Goal: Communication & Community: Share content

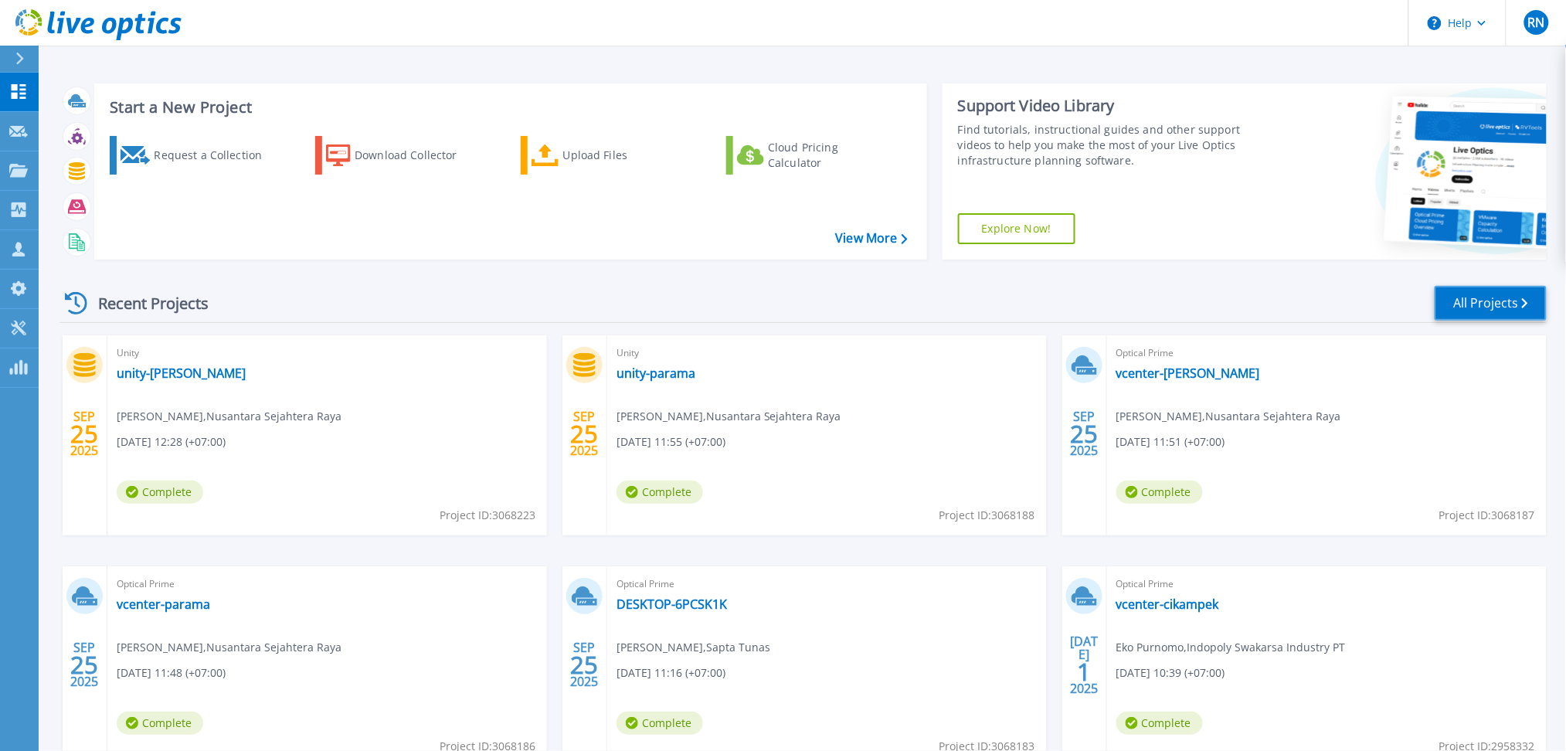
click at [1486, 313] on link "All Projects" at bounding box center [1491, 303] width 112 height 35
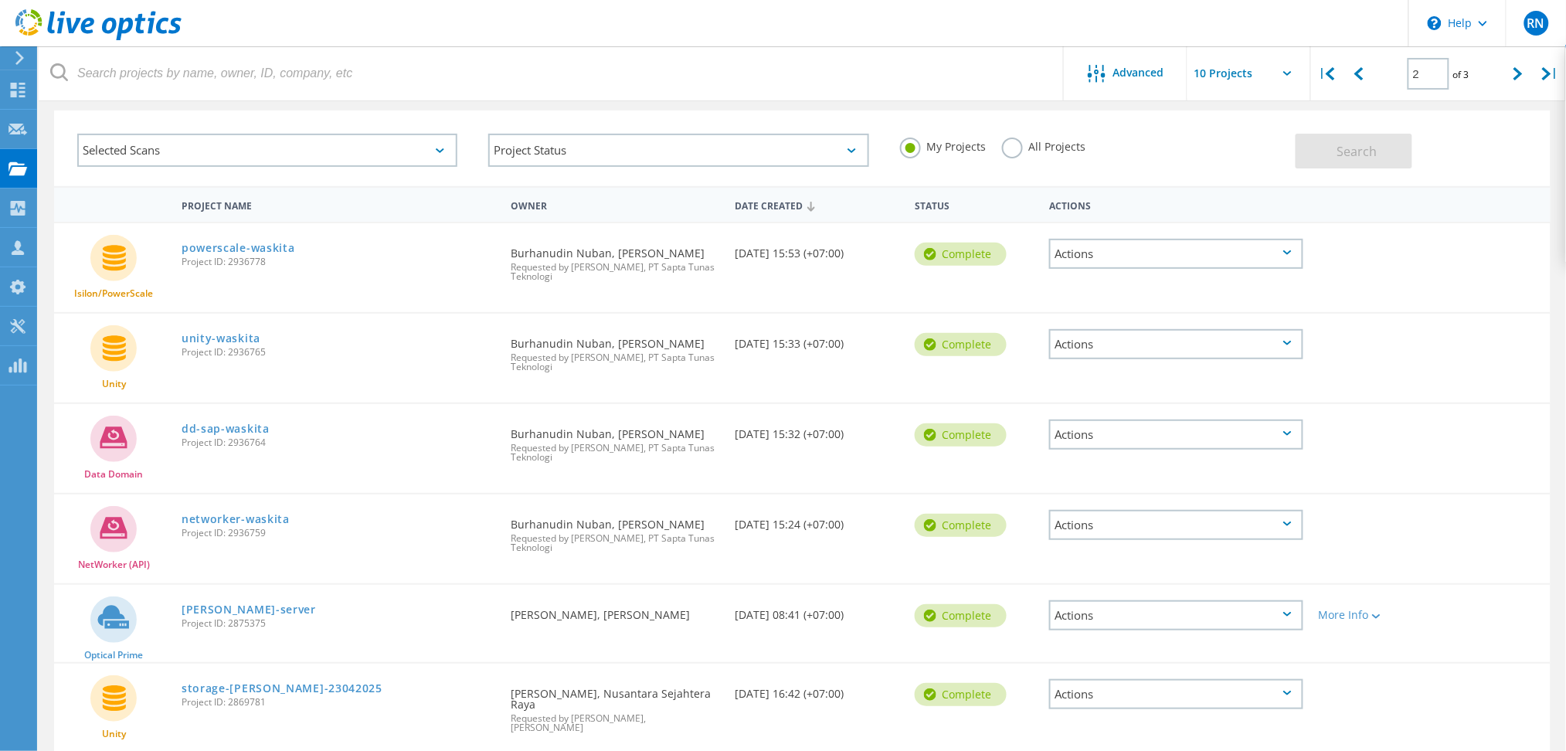
scroll to position [59, 0]
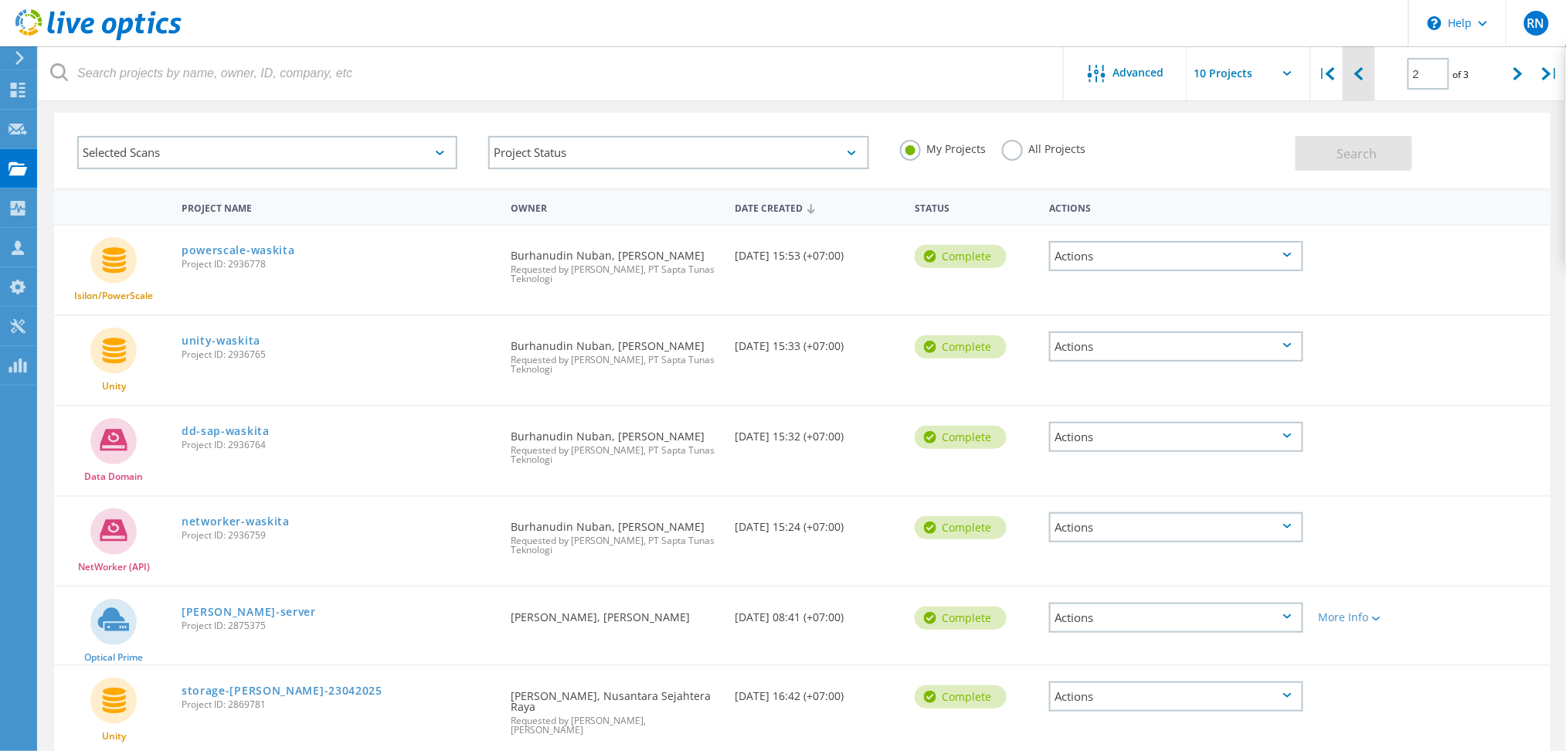
click at [1351, 82] on div at bounding box center [1359, 73] width 32 height 55
type input "1"
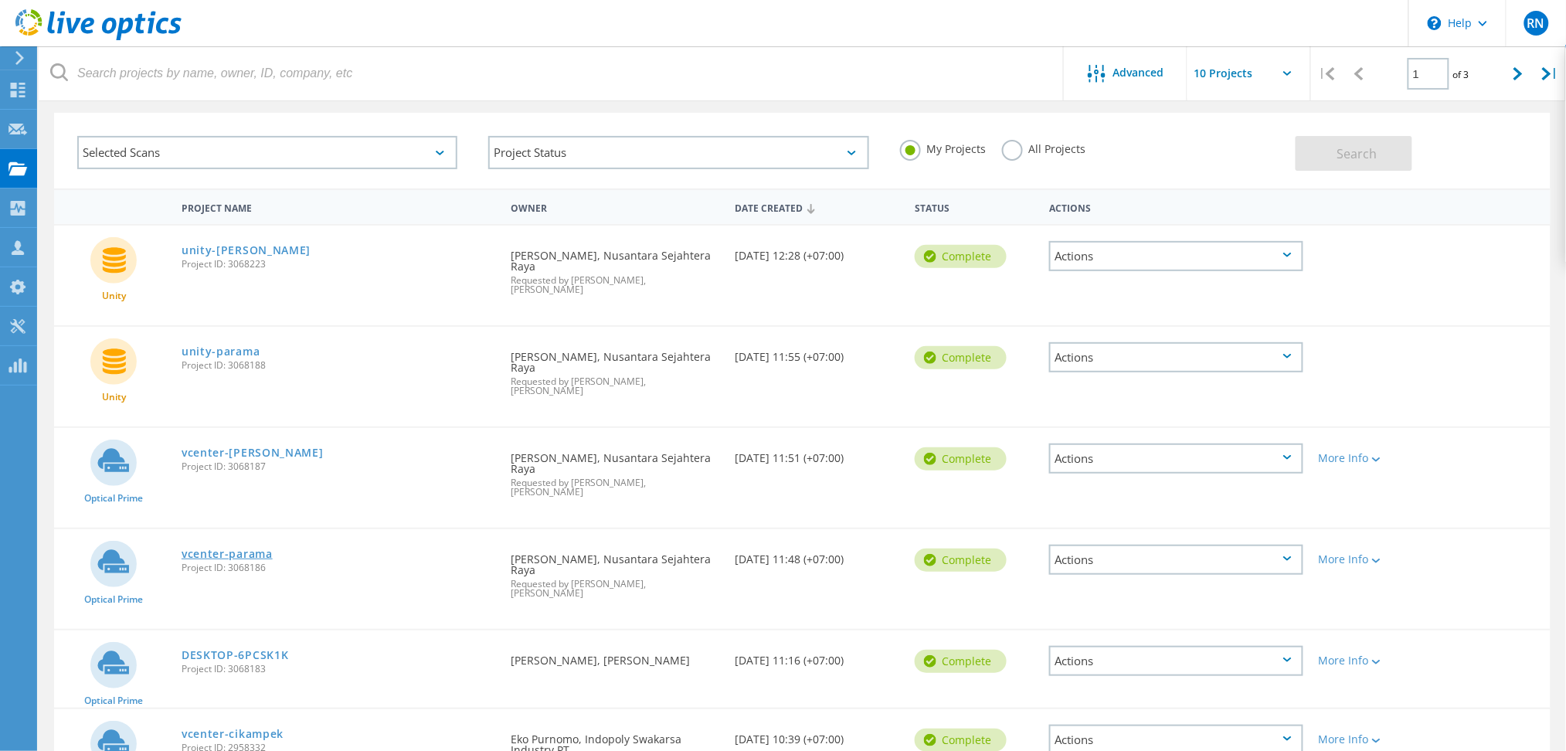
click at [231, 548] on link "vcenter-parama" at bounding box center [227, 553] width 91 height 11
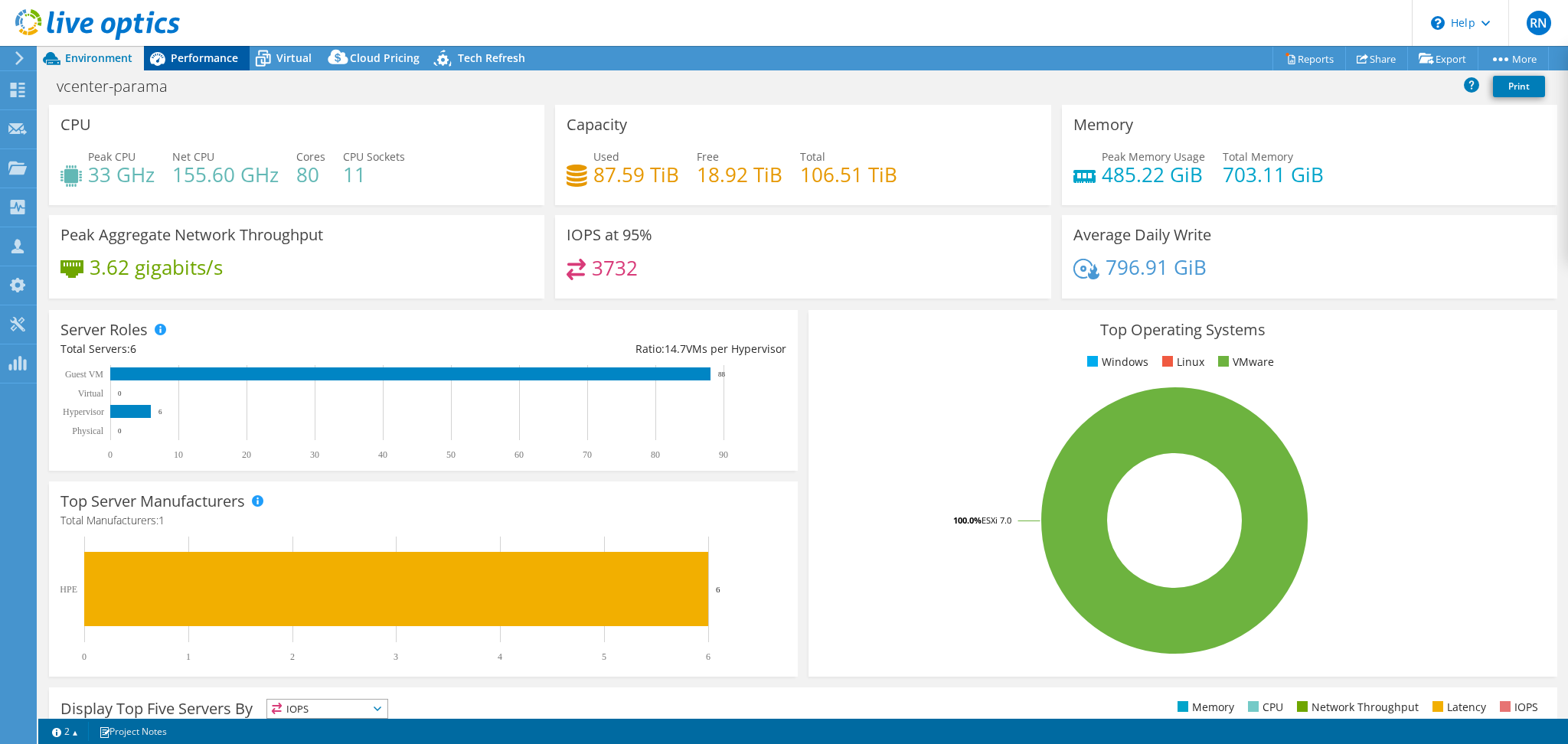
click at [184, 60] on span "Performance" at bounding box center [204, 57] width 67 height 15
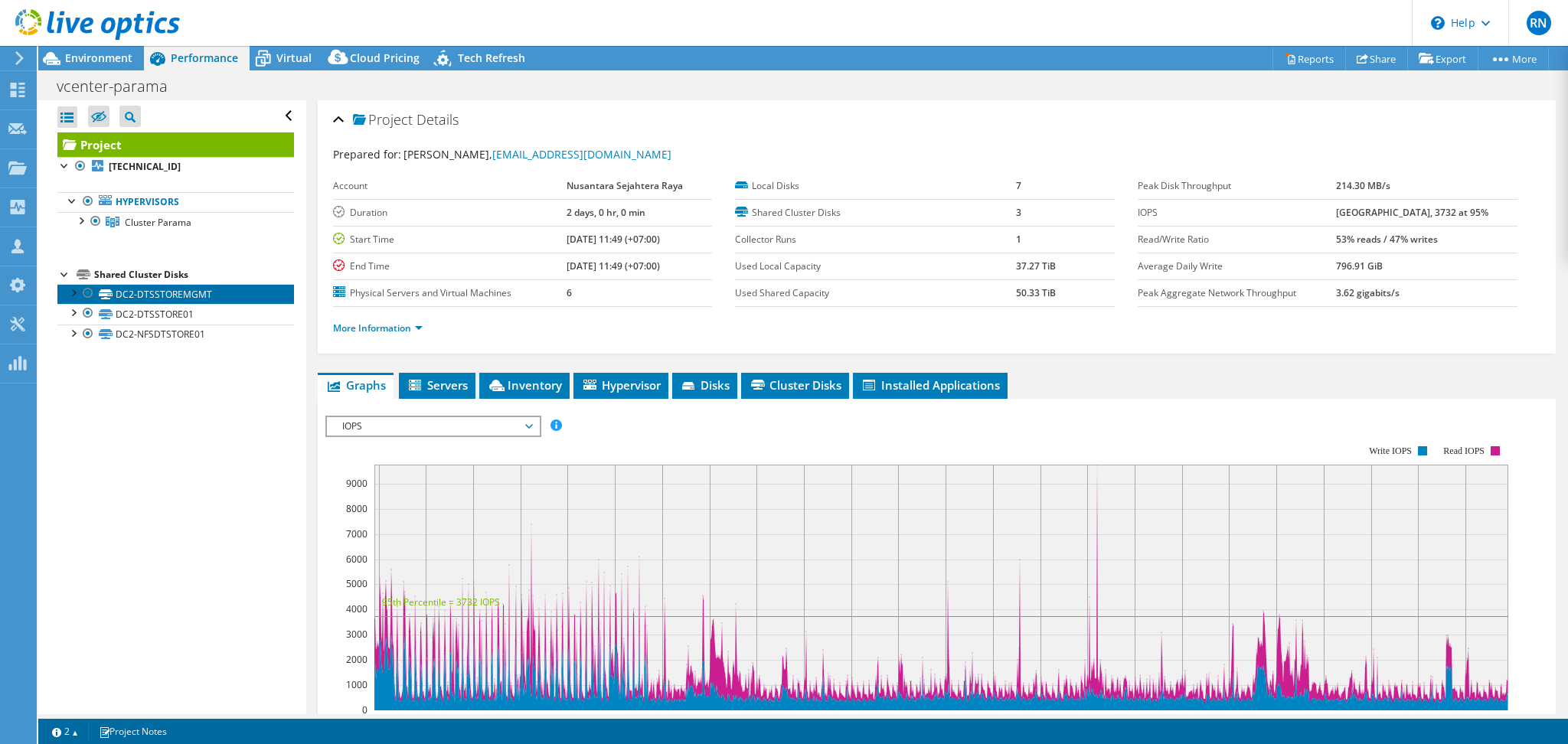
click at [74, 300] on link "DC2-DTSSTOREMGMT" at bounding box center [175, 294] width 237 height 20
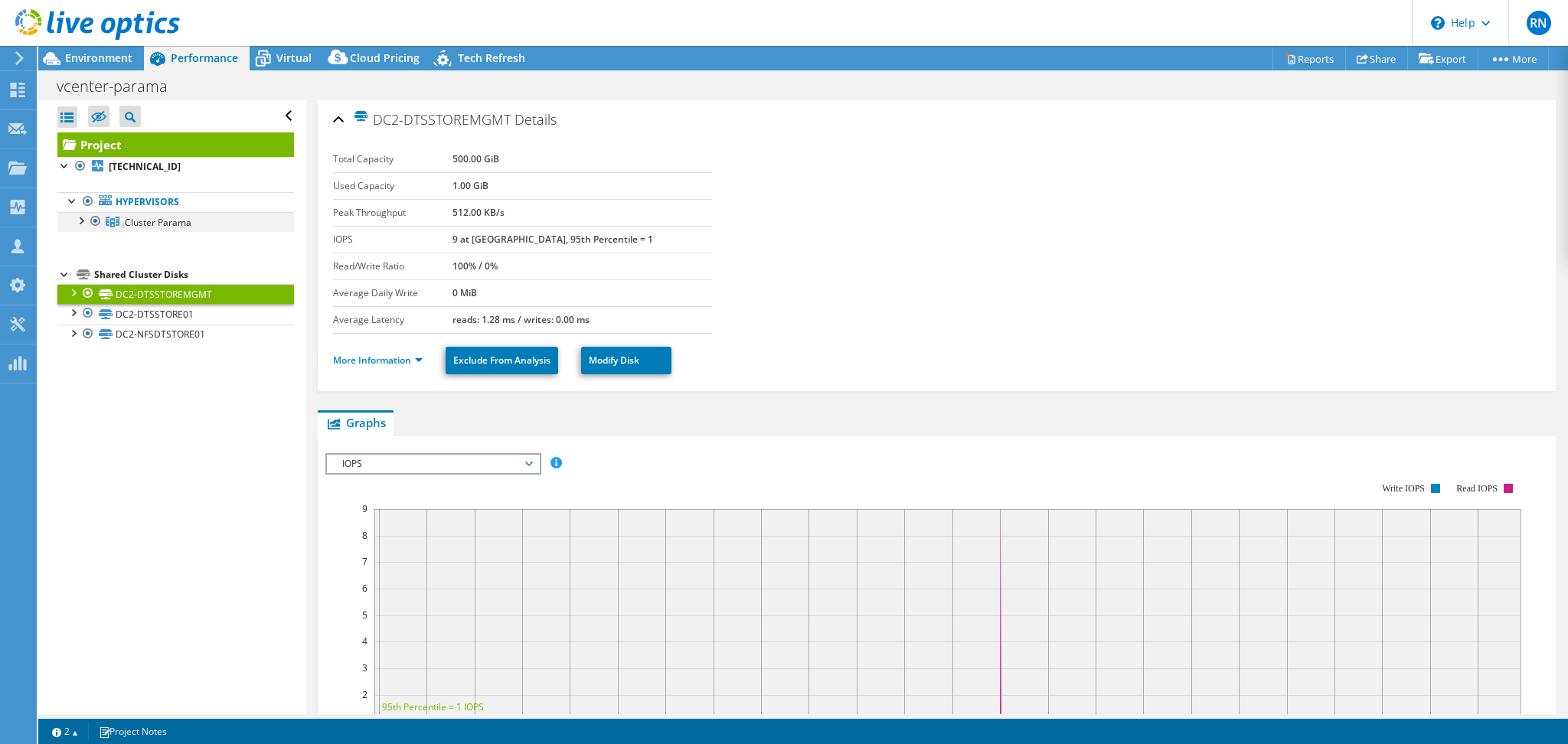
click at [76, 224] on div at bounding box center [79, 219] width 15 height 15
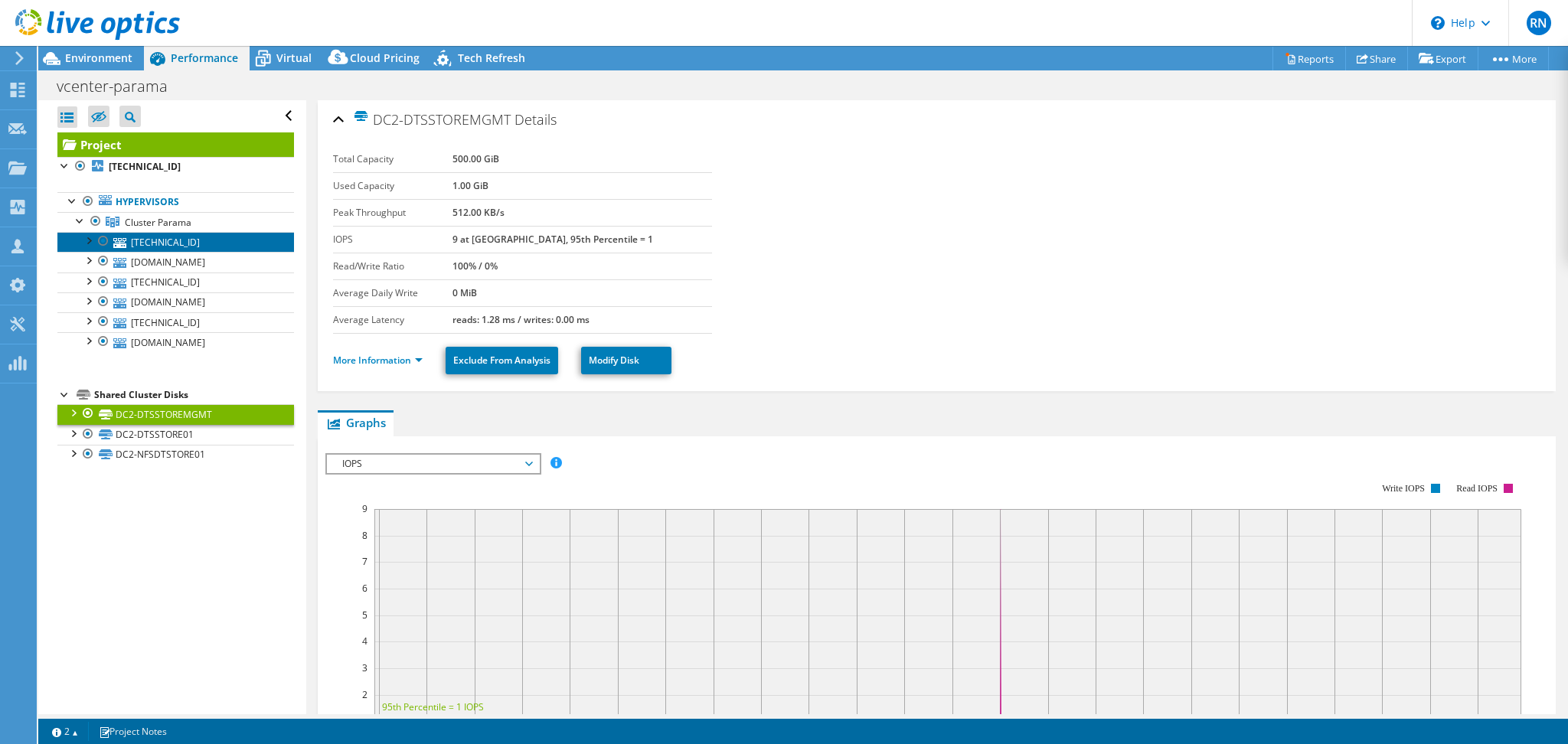
click at [150, 244] on link "172.16.3.210" at bounding box center [175, 242] width 237 height 20
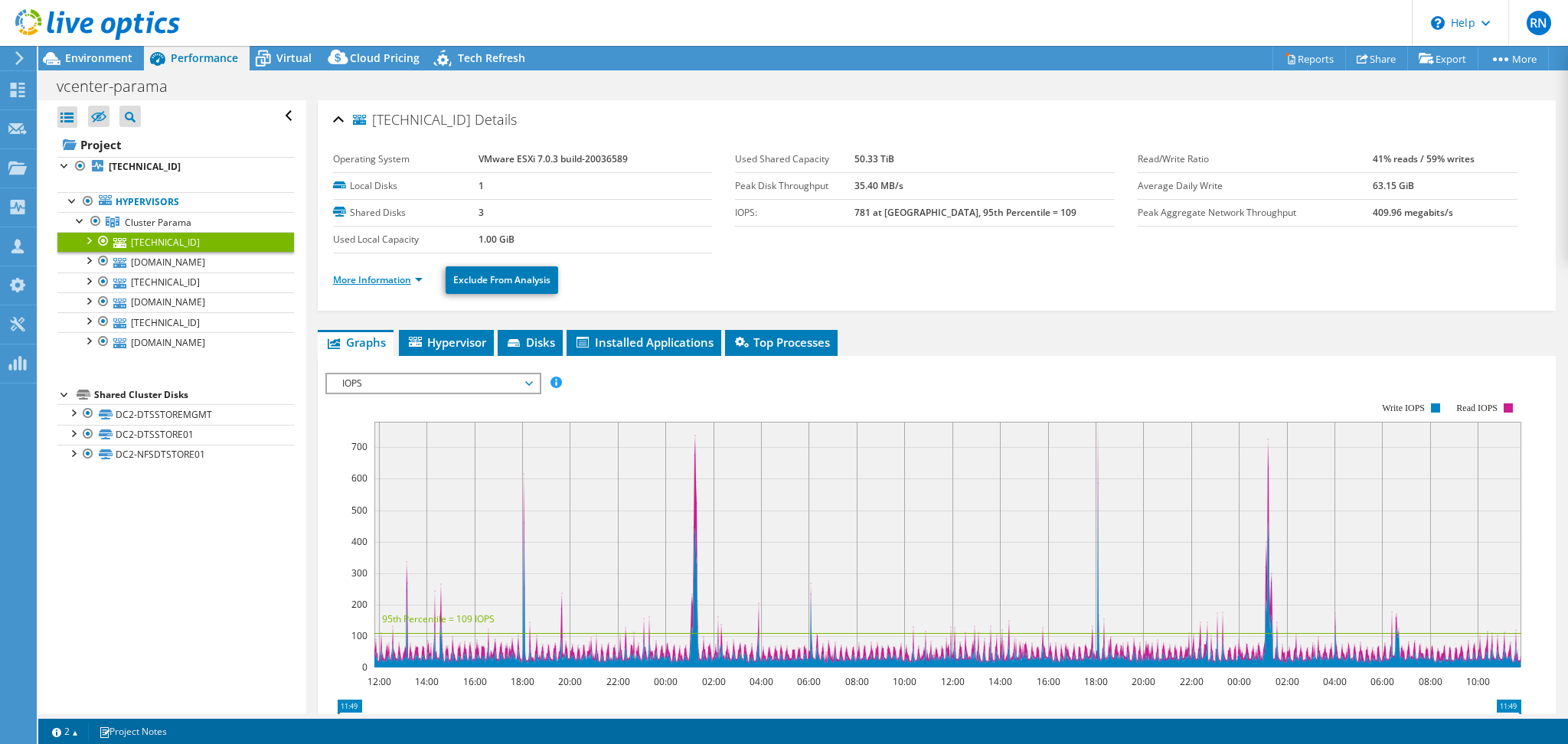
click at [398, 273] on link "More Information" at bounding box center [378, 279] width 89 height 13
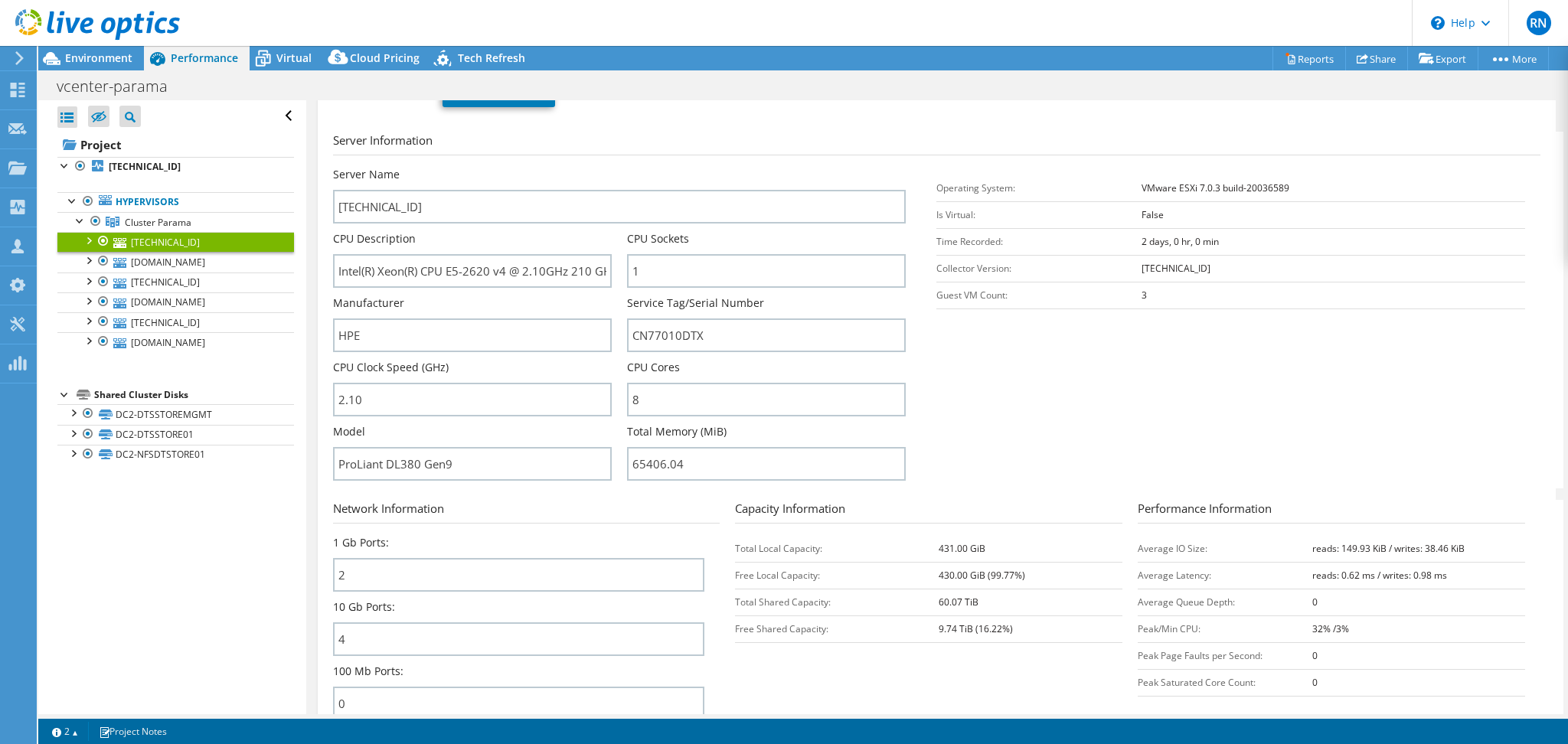
scroll to position [203, 0]
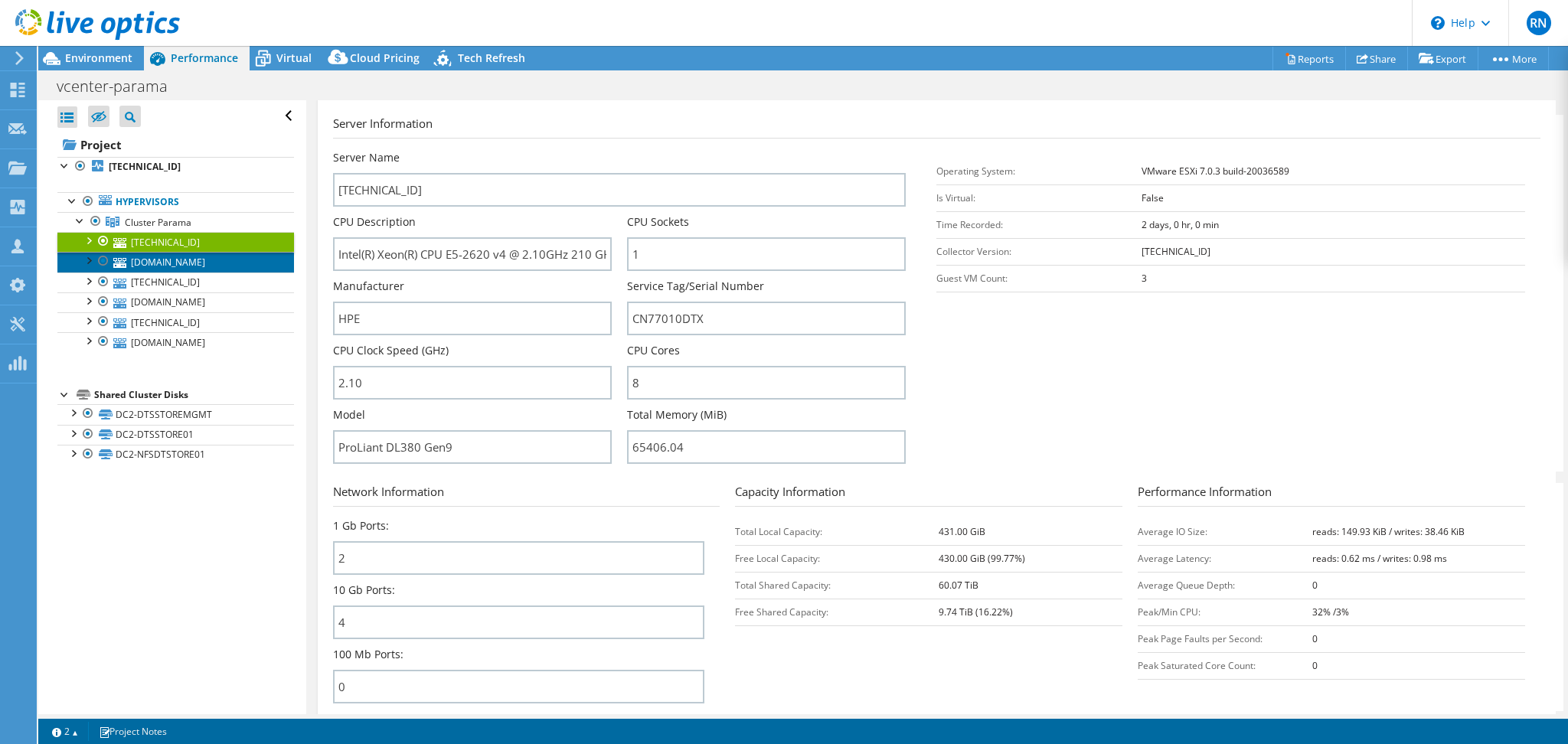
click at [184, 265] on link "prmavmwesxi03p.cinema21.co.id" at bounding box center [175, 262] width 237 height 20
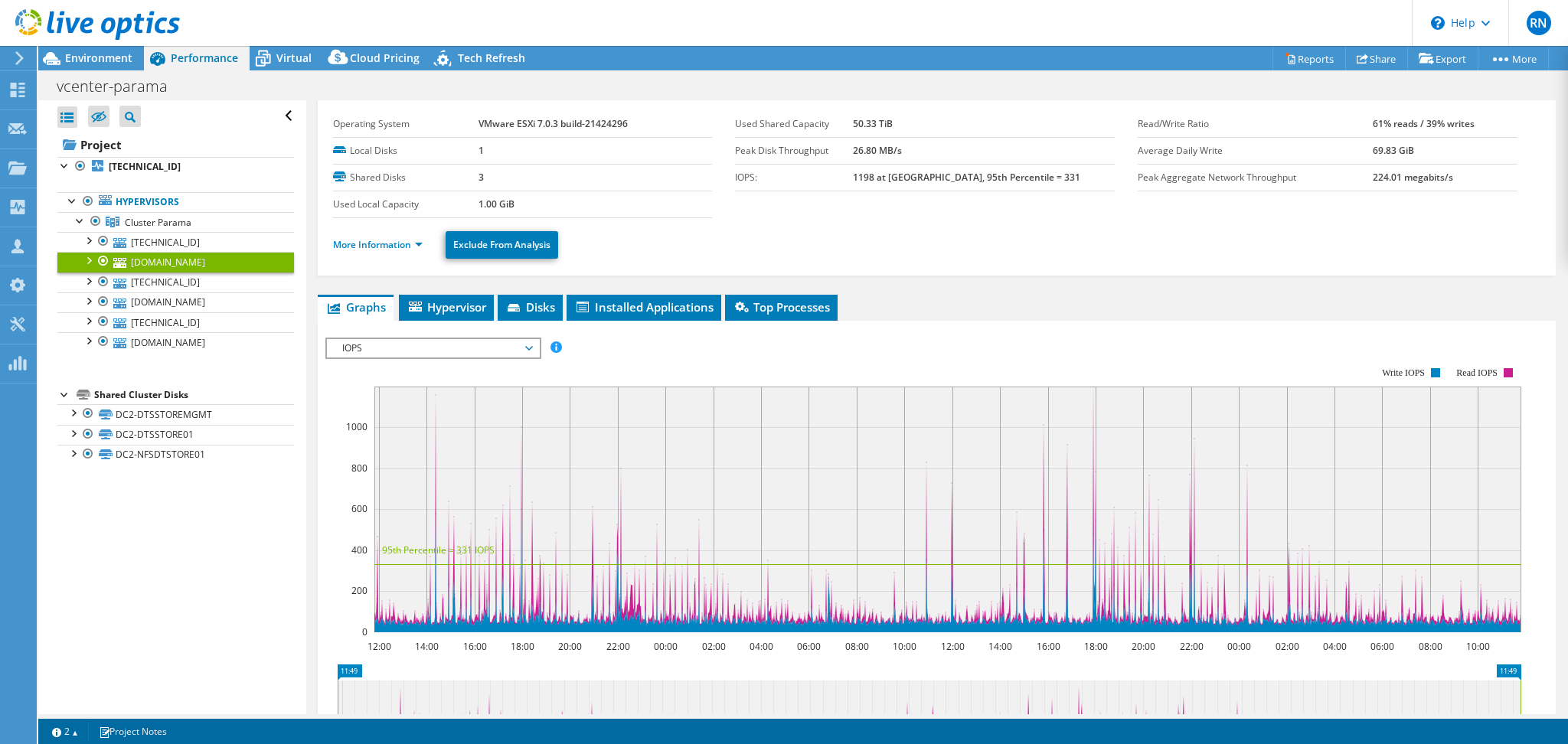
scroll to position [0, 0]
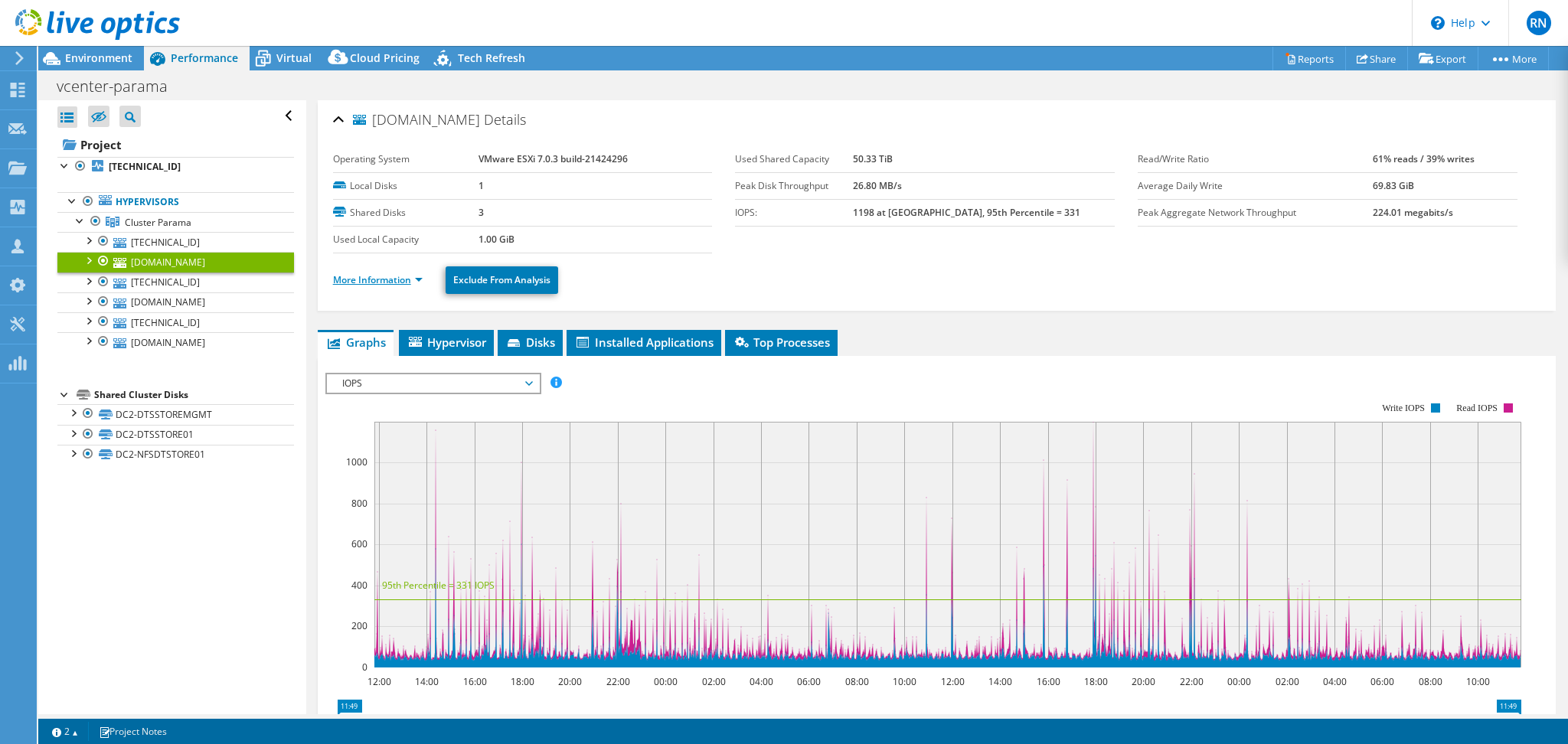
click at [392, 280] on link "More Information" at bounding box center [378, 279] width 89 height 13
click at [395, 276] on link "More Information" at bounding box center [378, 279] width 89 height 13
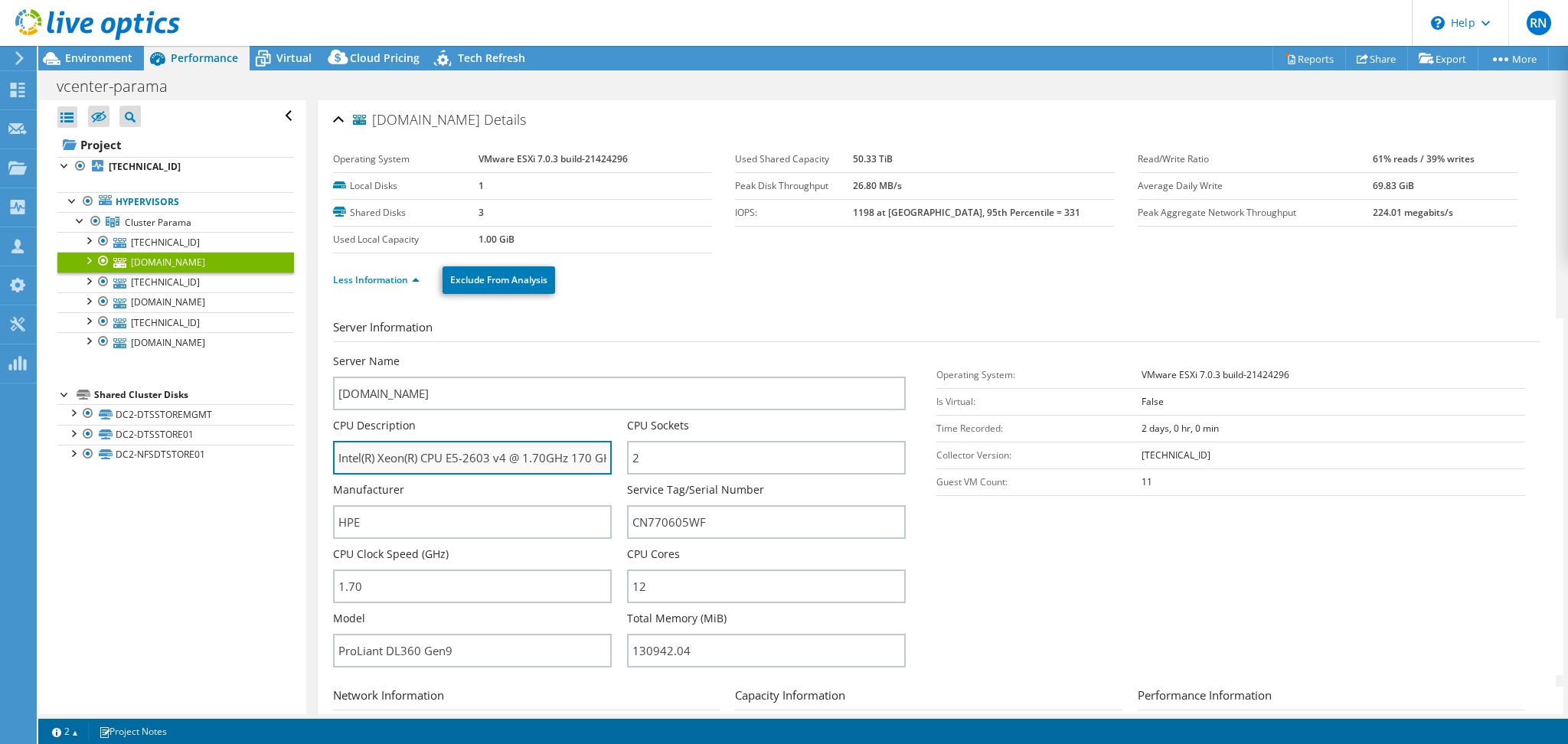
scroll to position [0, 12]
drag, startPoint x: 558, startPoint y: 456, endPoint x: 603, endPoint y: 448, distance: 45.7
click at [601, 448] on input "Intel(R) Xeon(R) CPU E5-2603 v4 @ 1.70GHz 170 GHz" at bounding box center [472, 458] width 279 height 34
click at [463, 449] on input "Intel(R) Xeon(R) CPU E5-2603 v4 @ 1.70GHz 170 GHz" at bounding box center [472, 458] width 279 height 34
click at [426, 458] on input "Intel(R) Xeon(R) CPU E5-2603 v4 @ 1.70GHz 170 GHz" at bounding box center [472, 458] width 279 height 34
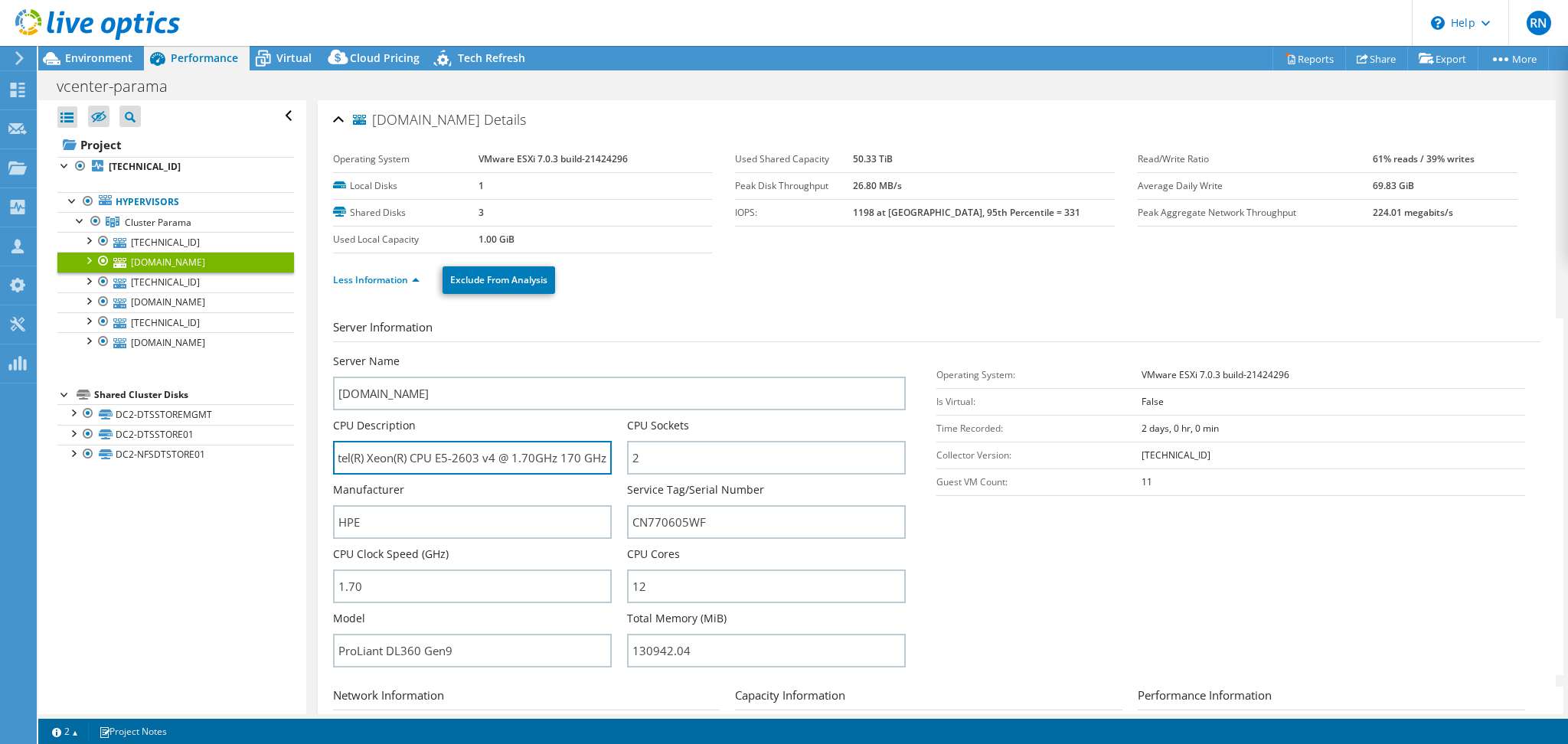
scroll to position [0, 0]
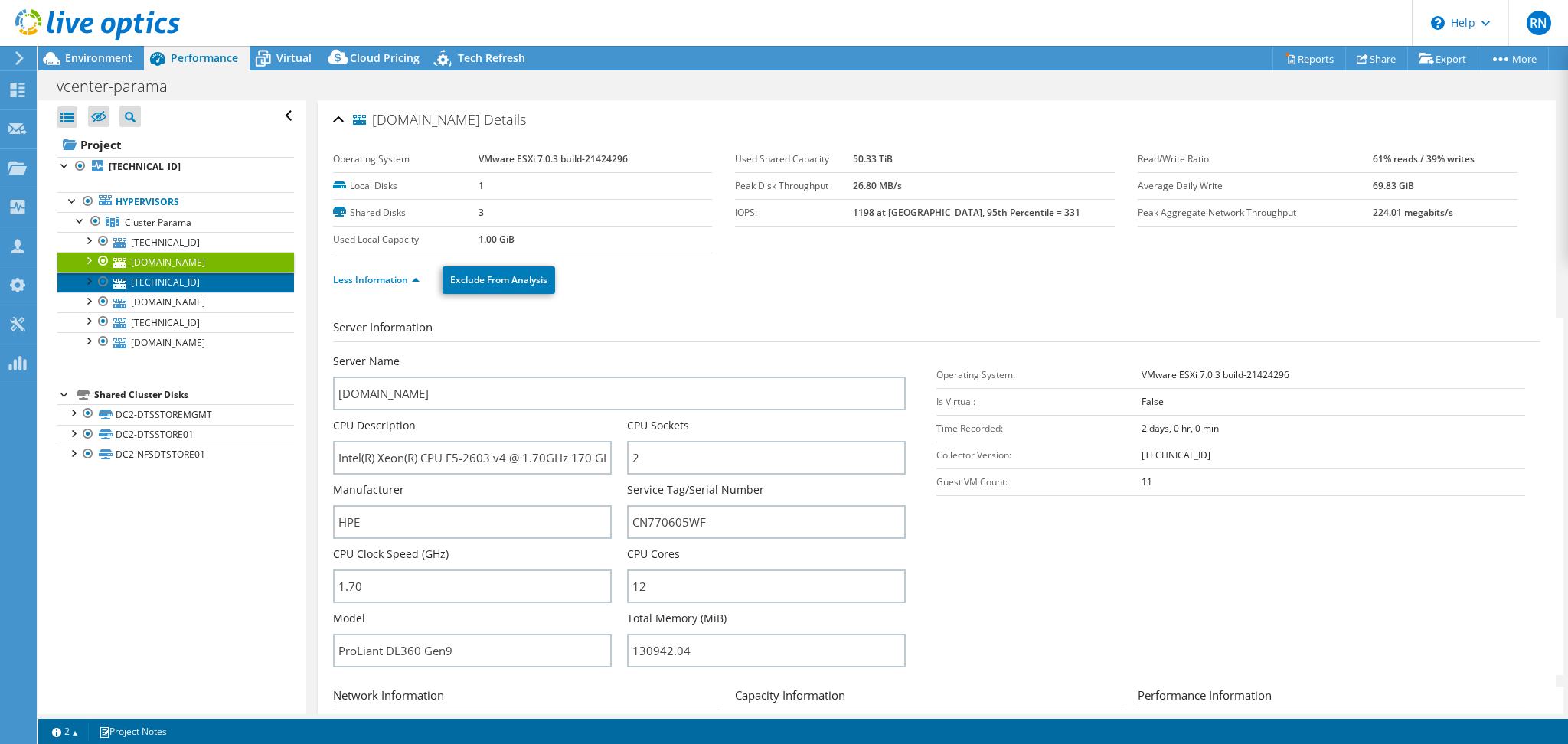
click at [169, 282] on link "172.16.3.213" at bounding box center [175, 282] width 237 height 20
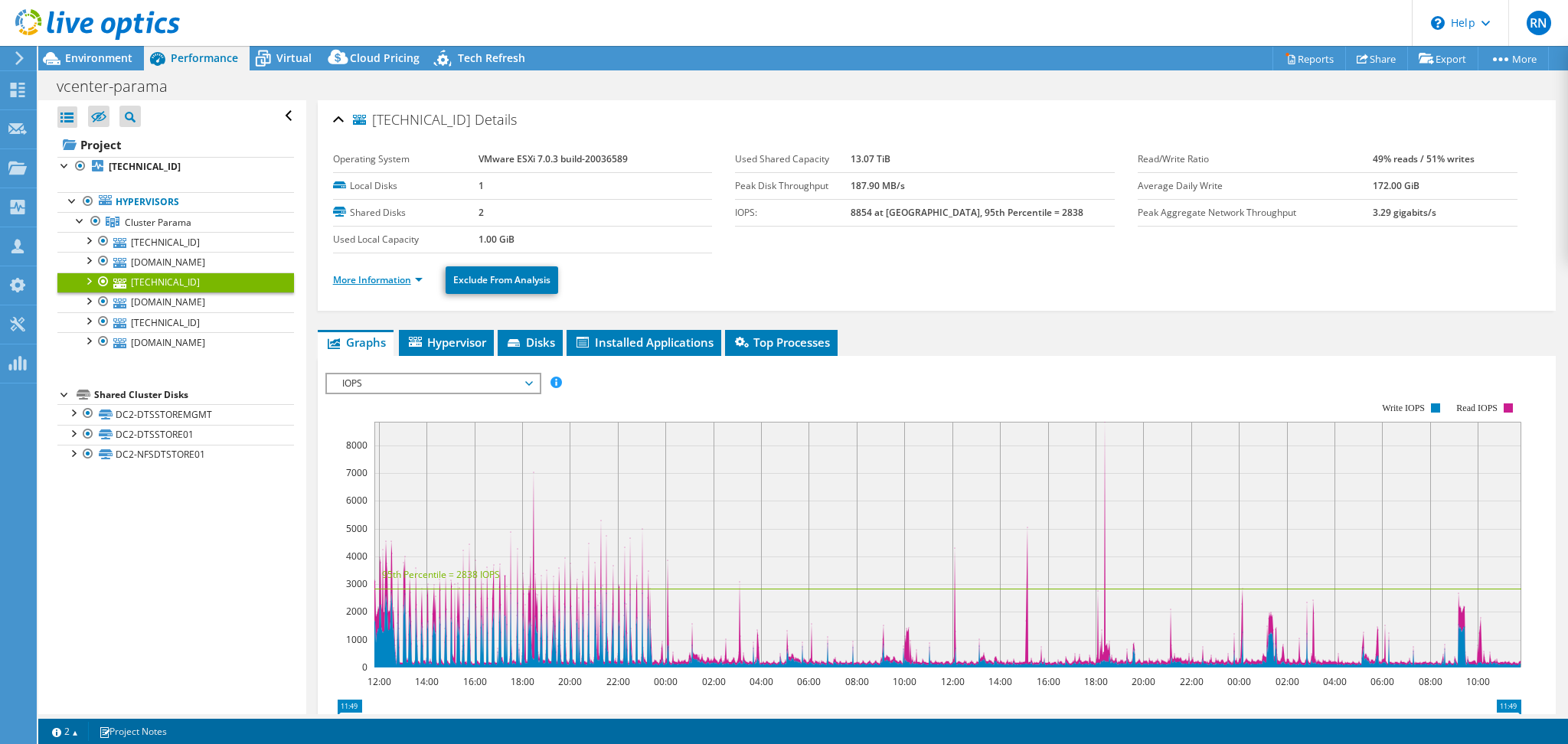
click at [390, 283] on link "More Information" at bounding box center [378, 279] width 89 height 13
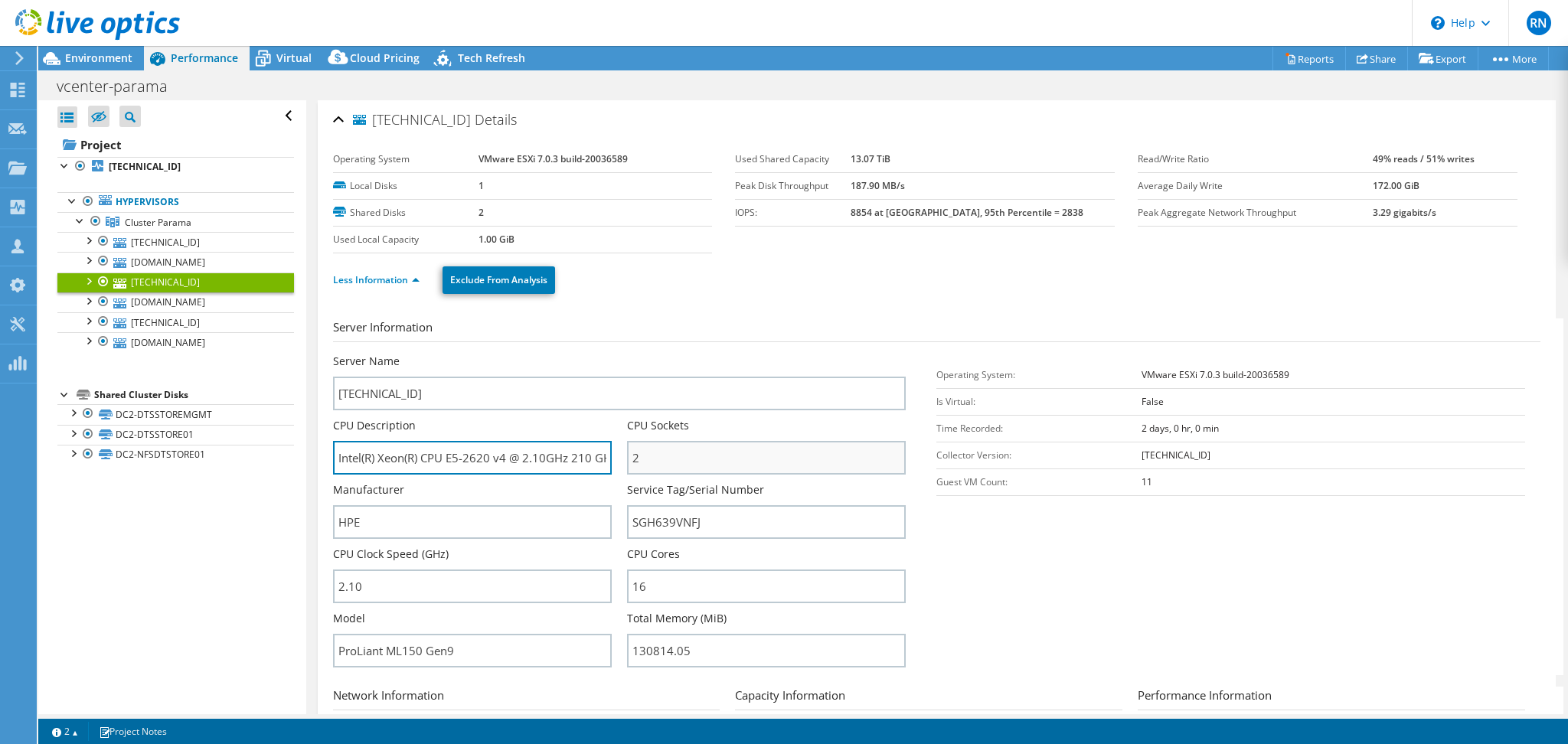
scroll to position [0, 12]
drag, startPoint x: 553, startPoint y: 465, endPoint x: 635, endPoint y: 459, distance: 82.2
click at [643, 354] on div "Server Name 172.16.3.213 CPU Description Intel(R) Xeon(R) CPU E5-2620 v4 @ 2.10…" at bounding box center [627, 354] width 589 height 0
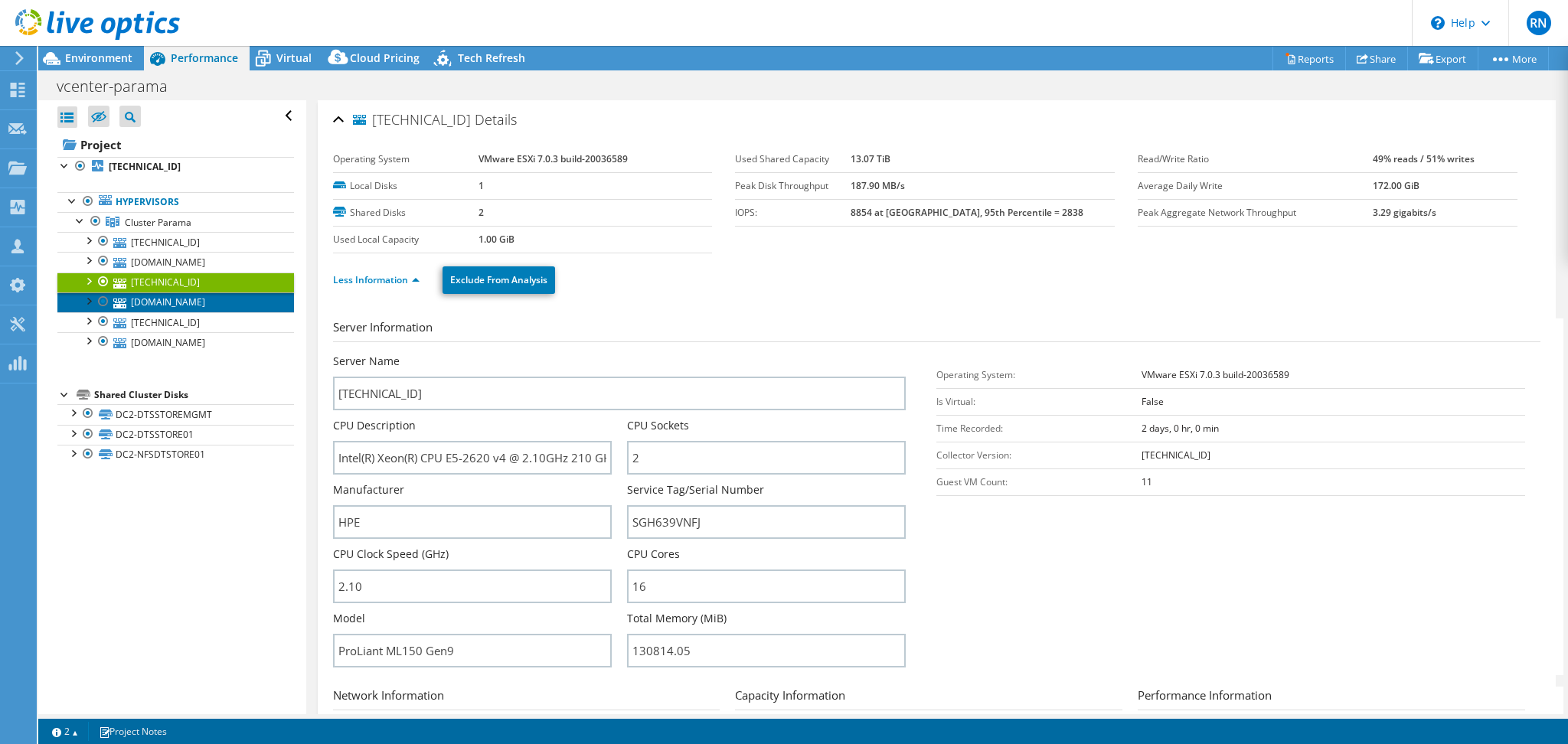
click at [206, 305] on link "prmavmwesxi01p.cinema21.co.id" at bounding box center [175, 302] width 237 height 20
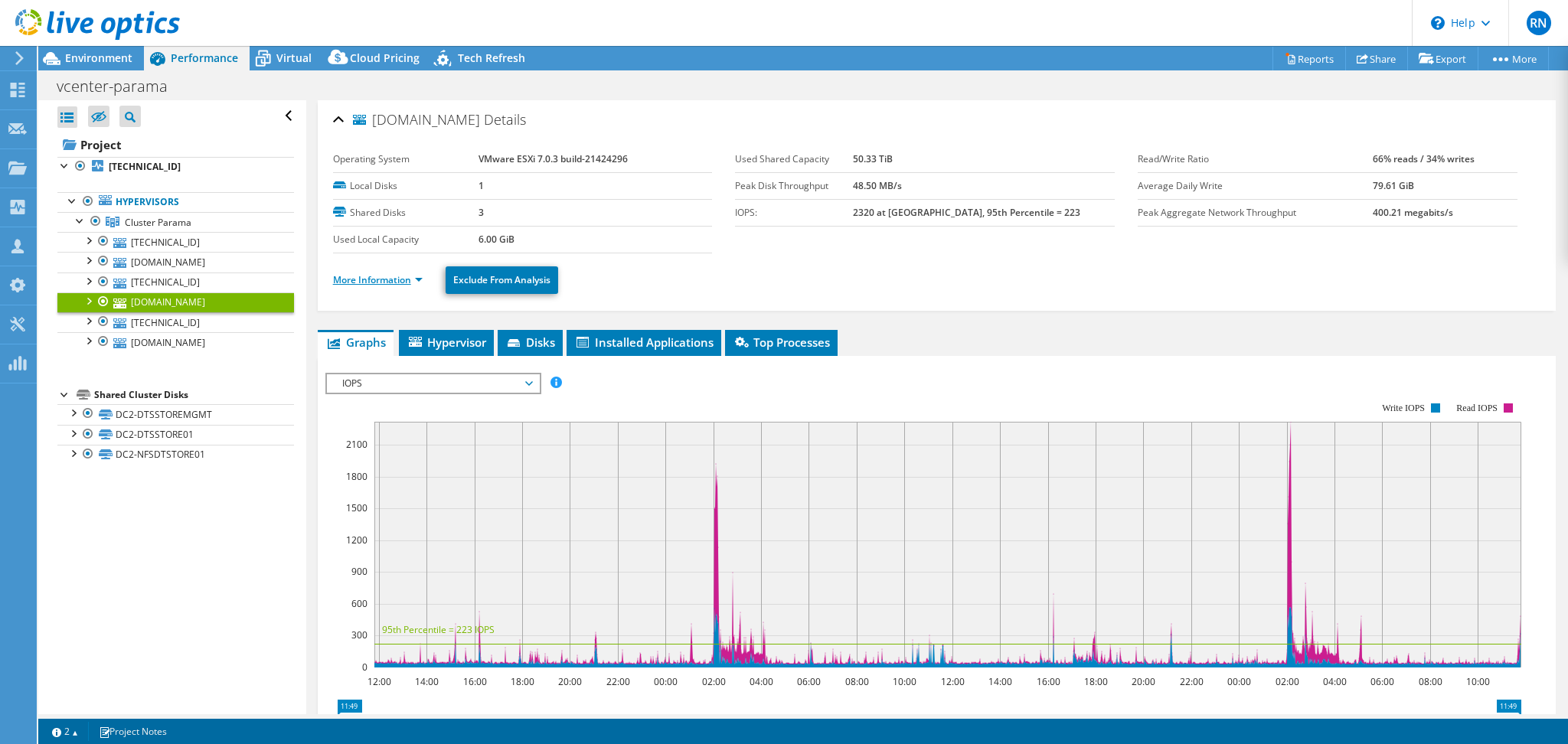
click at [405, 284] on link "More Information" at bounding box center [378, 279] width 89 height 13
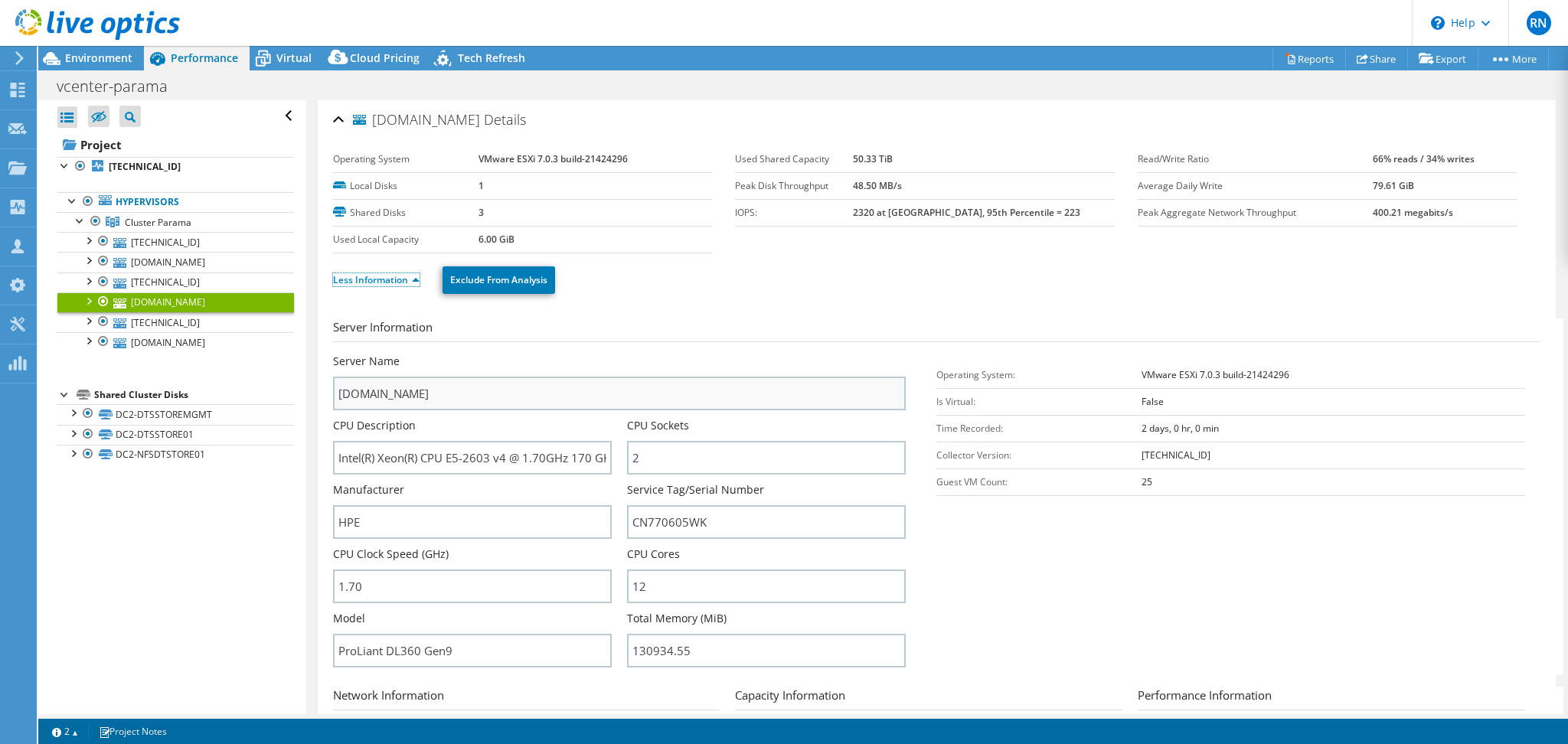
scroll to position [102, 0]
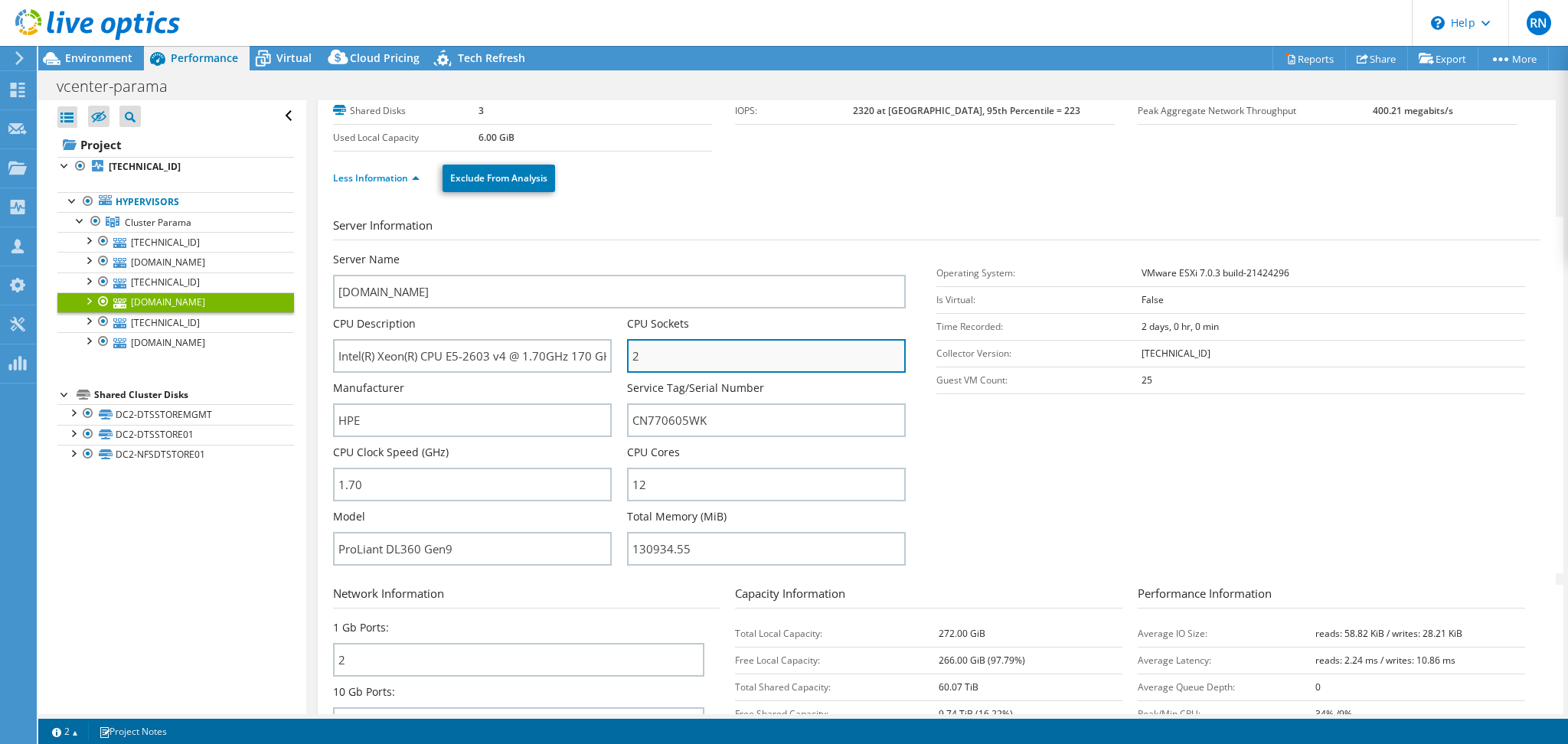
click at [681, 345] on input "2" at bounding box center [766, 356] width 279 height 34
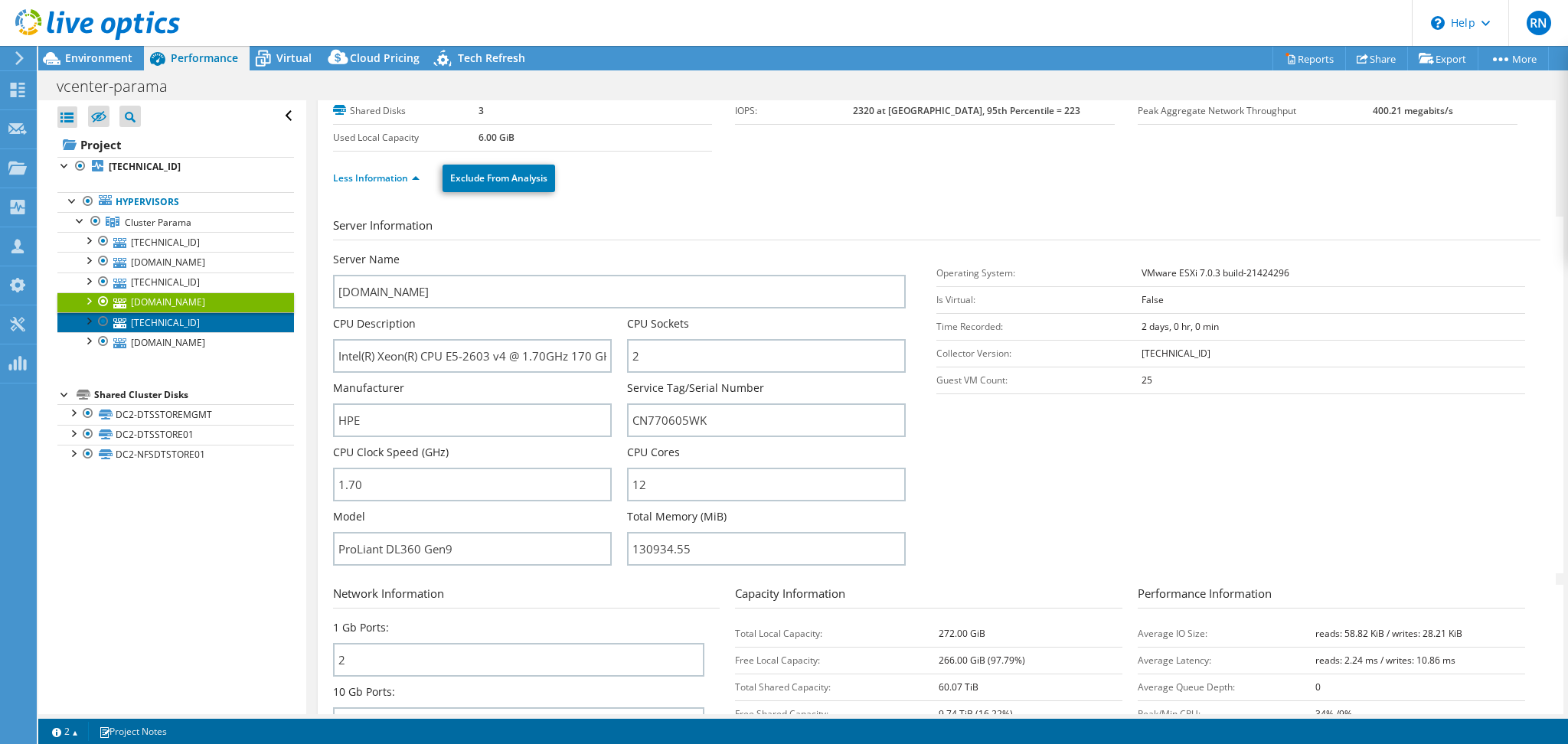
click at [212, 321] on link "172.16.3.212" at bounding box center [175, 322] width 237 height 20
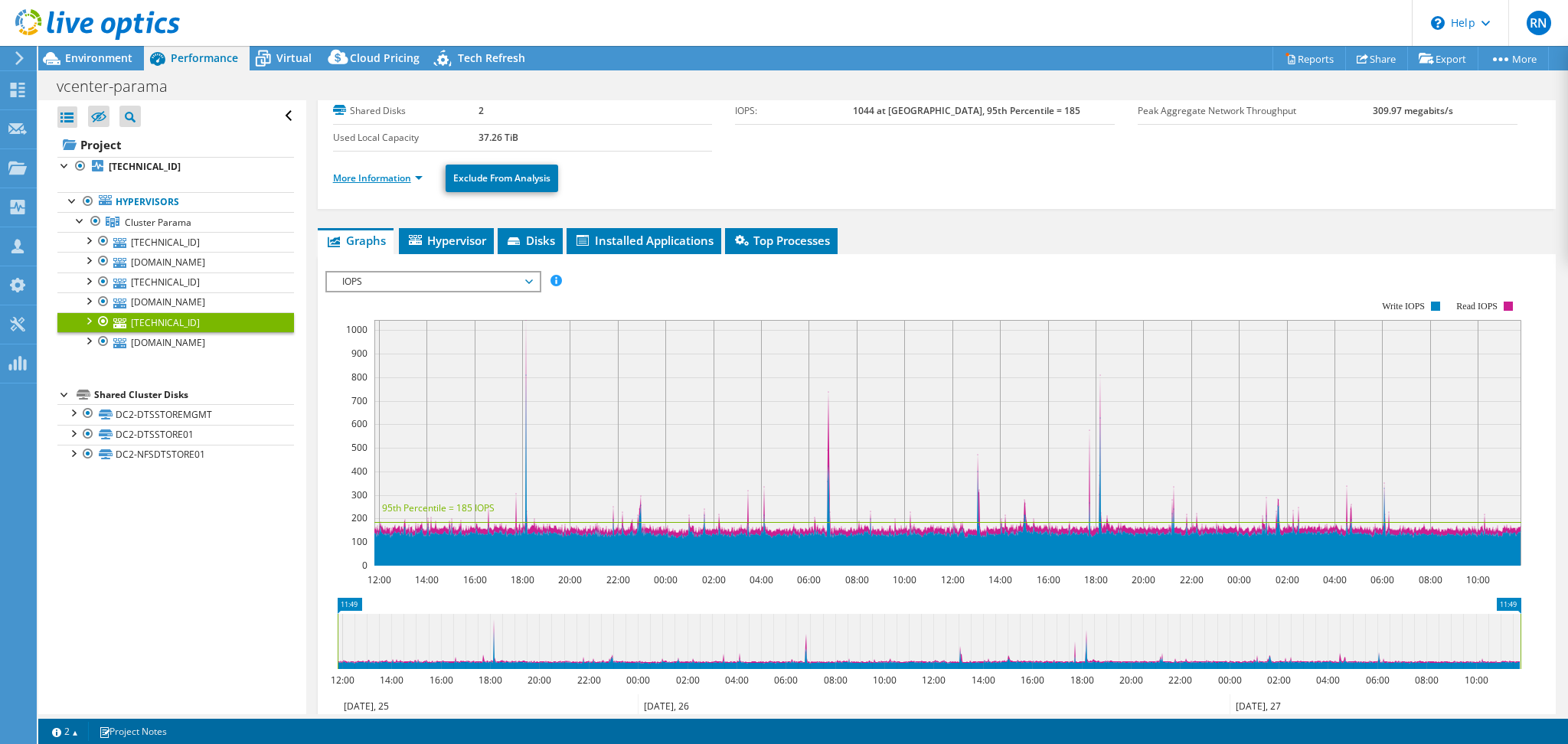
click at [402, 172] on link "More Information" at bounding box center [378, 177] width 89 height 13
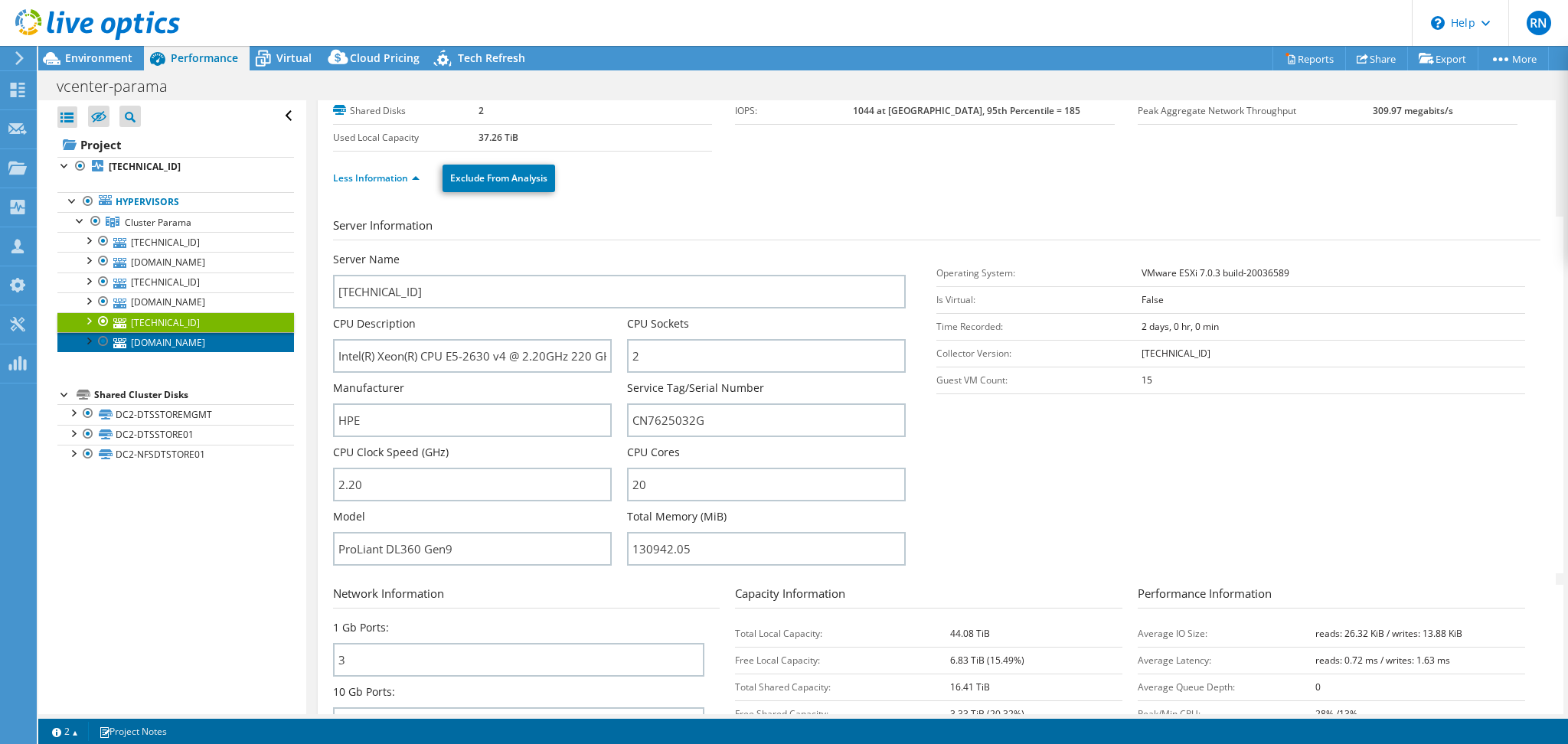
click at [172, 351] on link "prmavmwesxi02p.cinema21.co.id" at bounding box center [175, 342] width 237 height 20
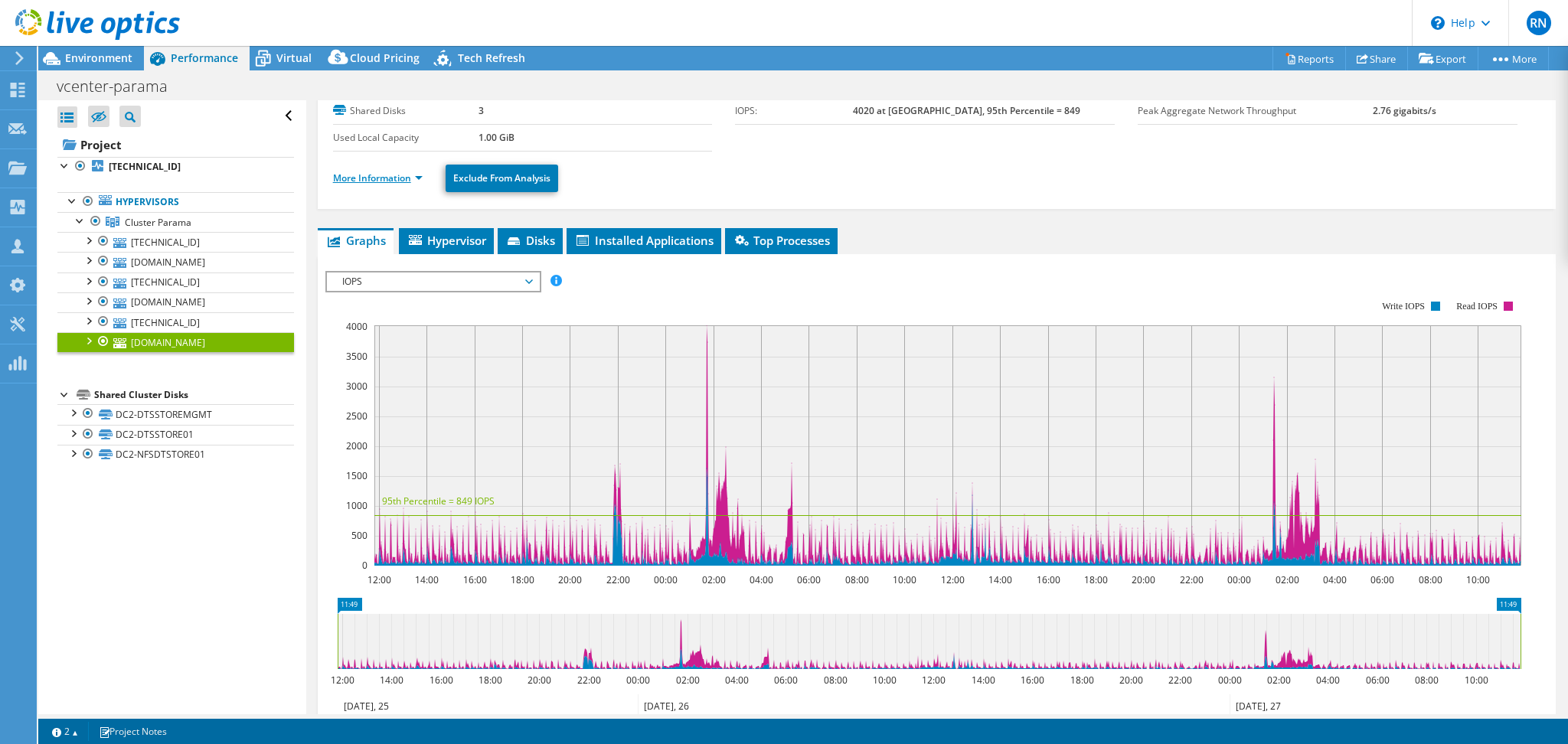
click at [392, 179] on link "More Information" at bounding box center [378, 177] width 89 height 13
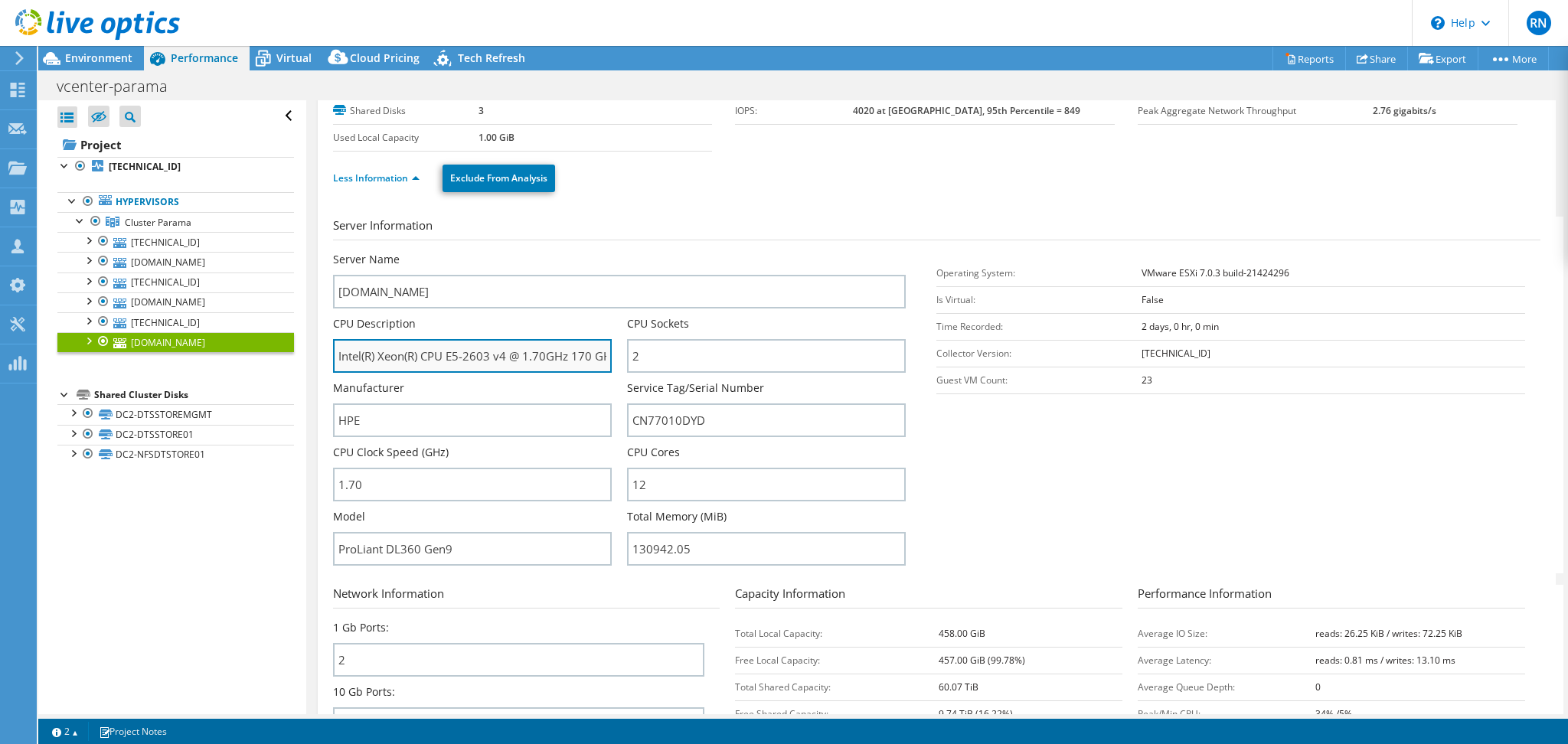
click at [543, 365] on input "Intel(R) Xeon(R) CPU E5-2603 v4 @ 1.70GHz 170 GHz" at bounding box center [472, 356] width 279 height 34
drag, startPoint x: 565, startPoint y: 355, endPoint x: 635, endPoint y: 355, distance: 70.0
click at [635, 252] on div "Server Name prmavmwesxi02p.cinema21.co.id CPU Description Intel(R) Xeon(R) CPU …" at bounding box center [627, 252] width 589 height 0
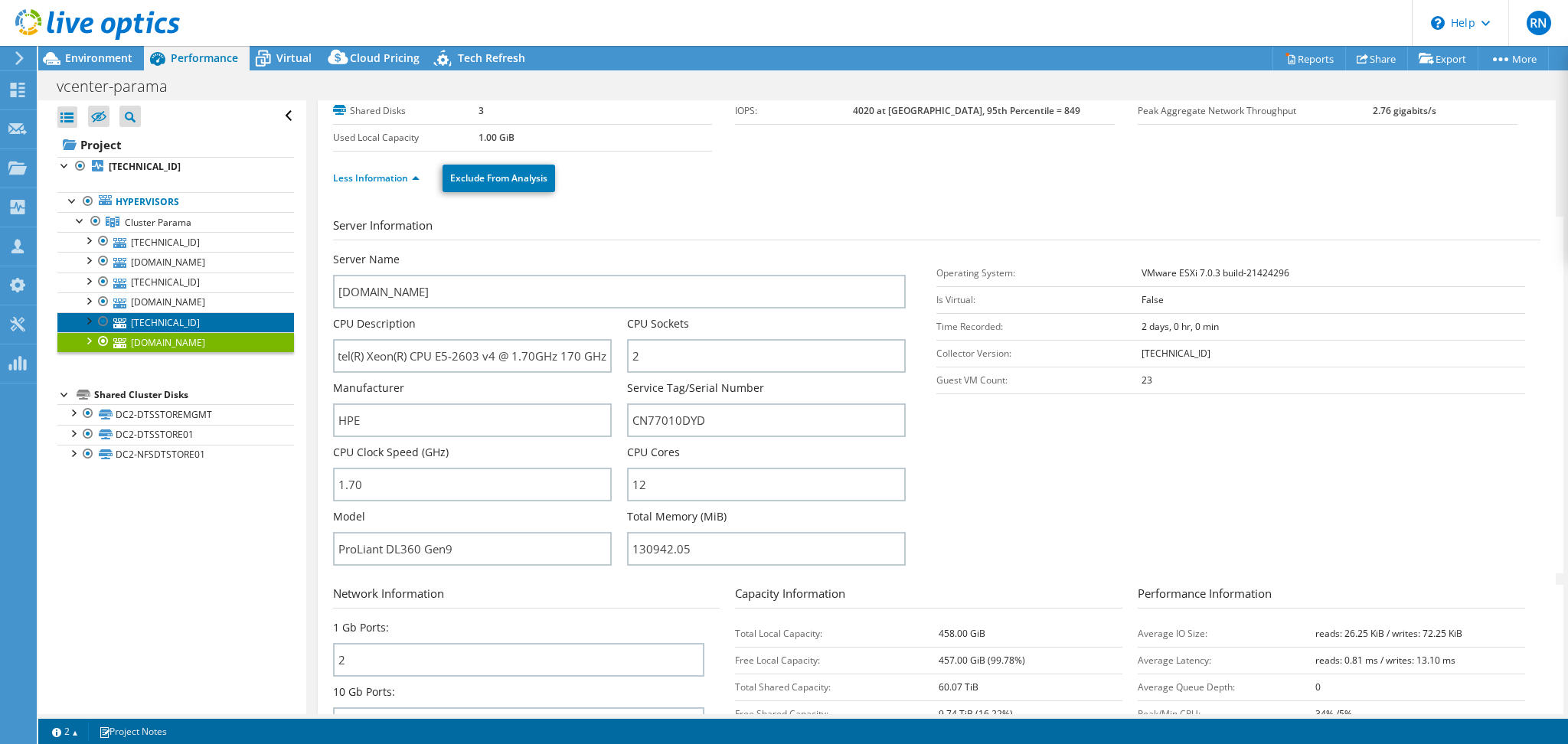
click at [191, 314] on link "172.16.3.212" at bounding box center [175, 322] width 237 height 20
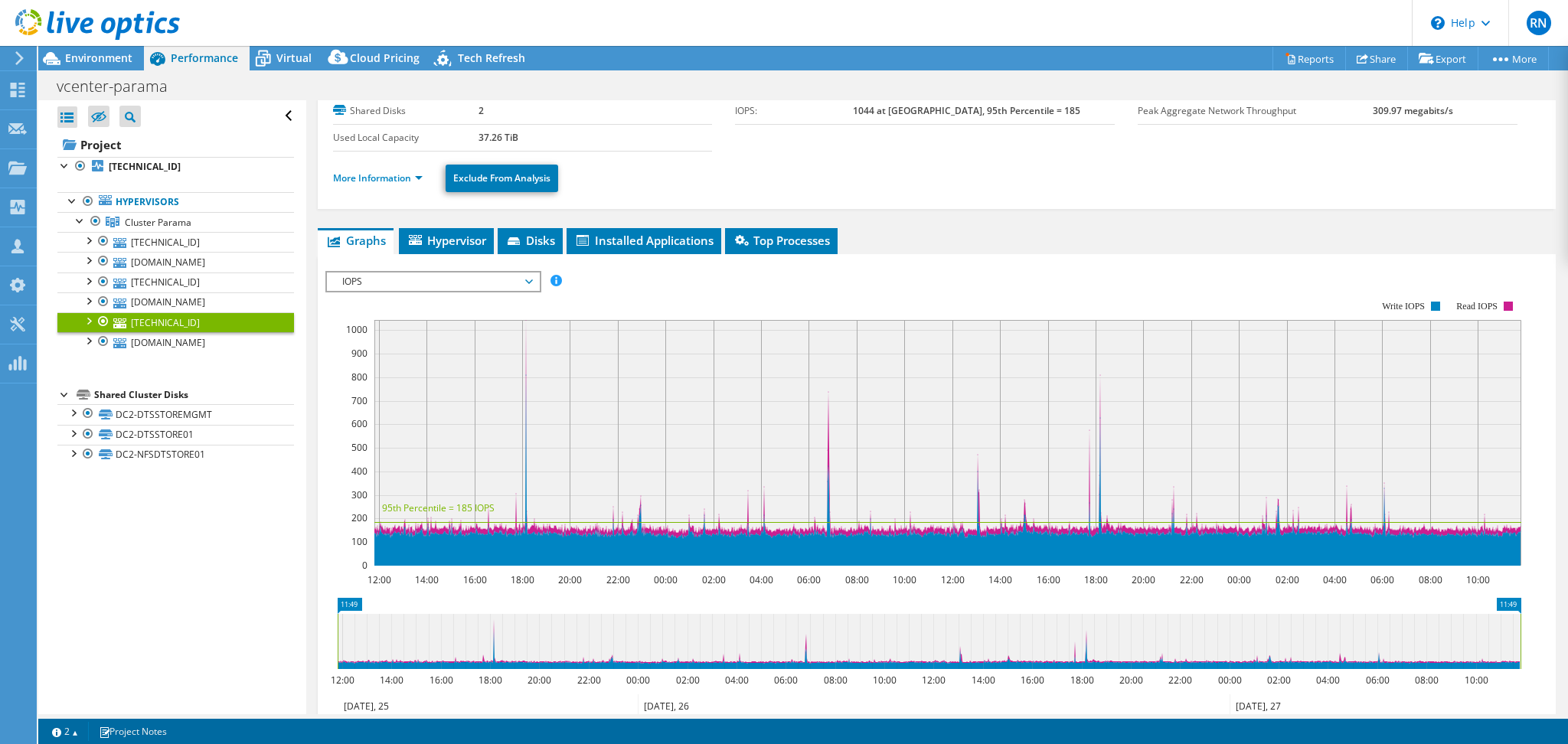
click at [376, 186] on ul "More Information Exclude From Analysis" at bounding box center [937, 176] width 1207 height 32
click at [378, 185] on li "More Information" at bounding box center [383, 177] width 99 height 17
click at [386, 177] on link "More Information" at bounding box center [378, 177] width 89 height 13
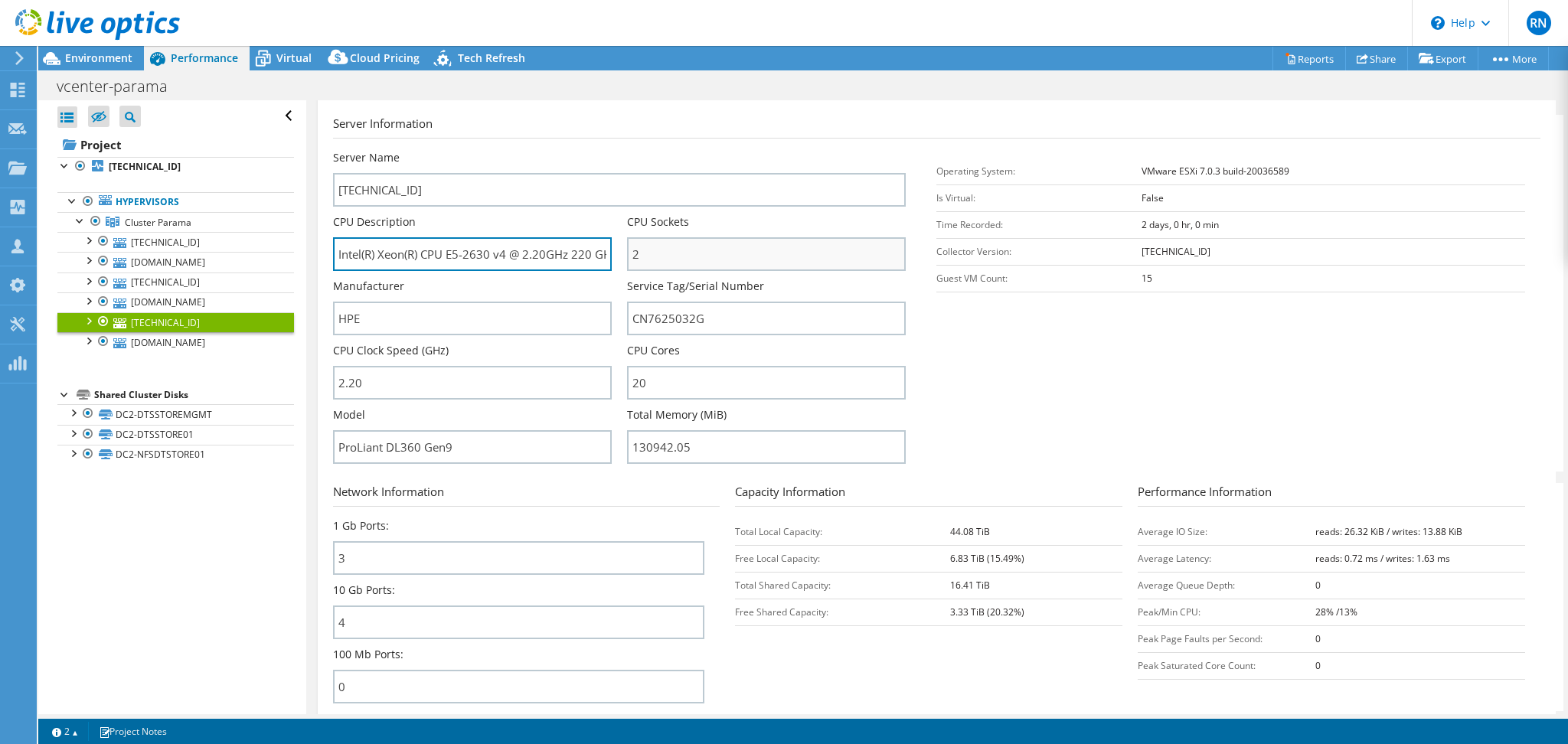
scroll to position [0, 12]
drag, startPoint x: 500, startPoint y: 250, endPoint x: 651, endPoint y: 260, distance: 151.3
click at [651, 150] on div "Server Name 172.16.3.212 CPU Description Intel(R) Xeon(R) CPU E5-2630 v4 @ 2.20…" at bounding box center [627, 150] width 589 height 0
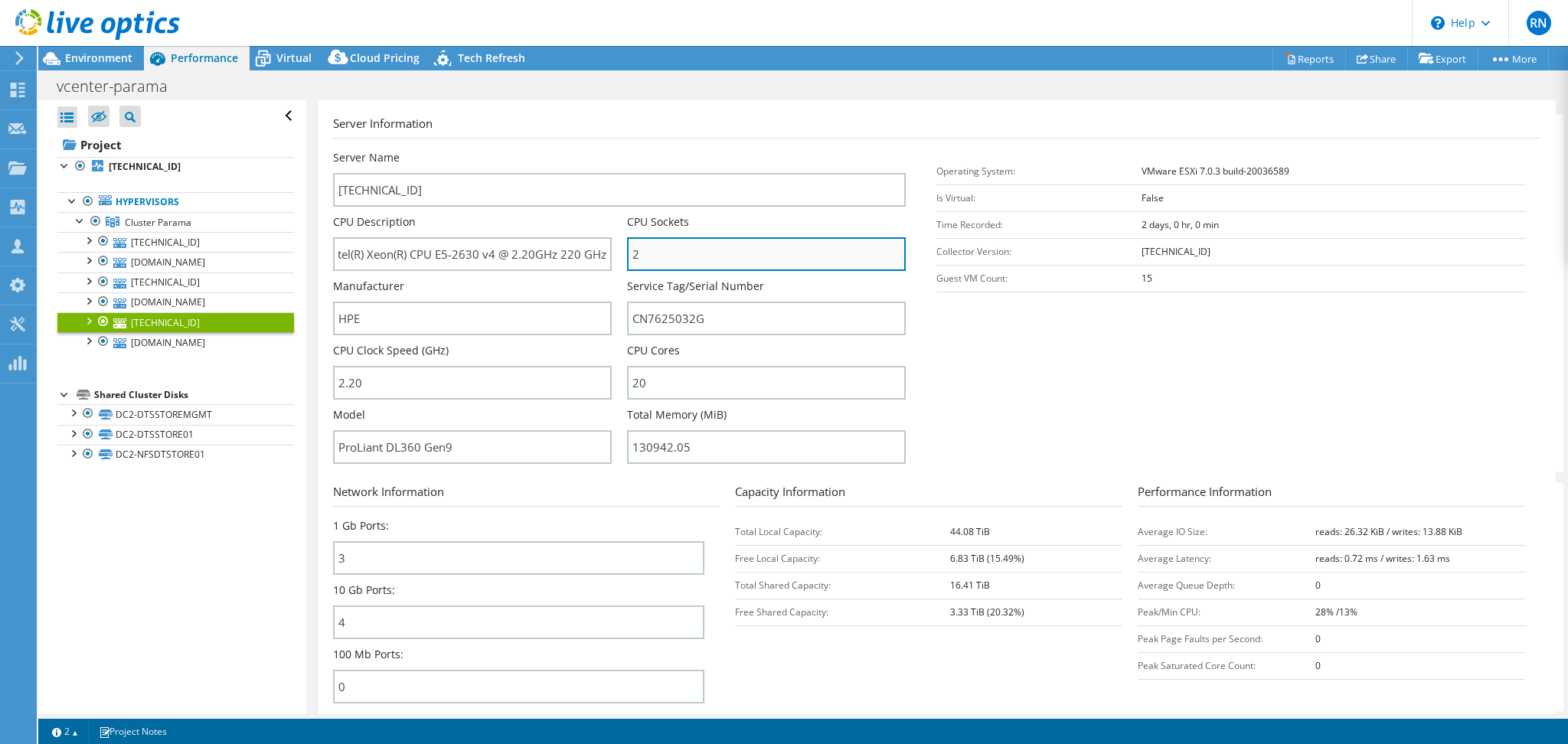
click at [738, 261] on input "2" at bounding box center [766, 254] width 279 height 34
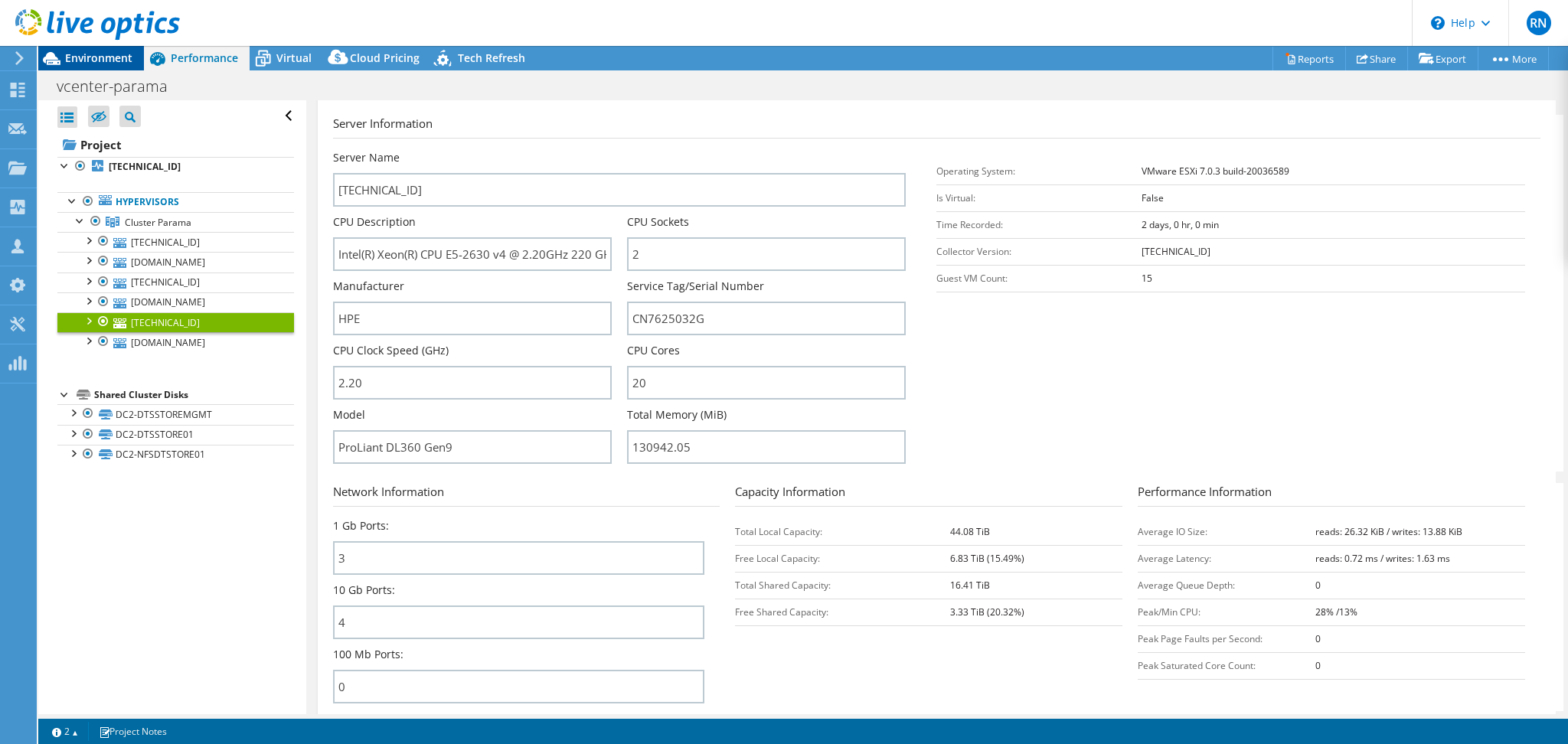
click at [91, 65] on div "Environment" at bounding box center [91, 57] width 106 height 25
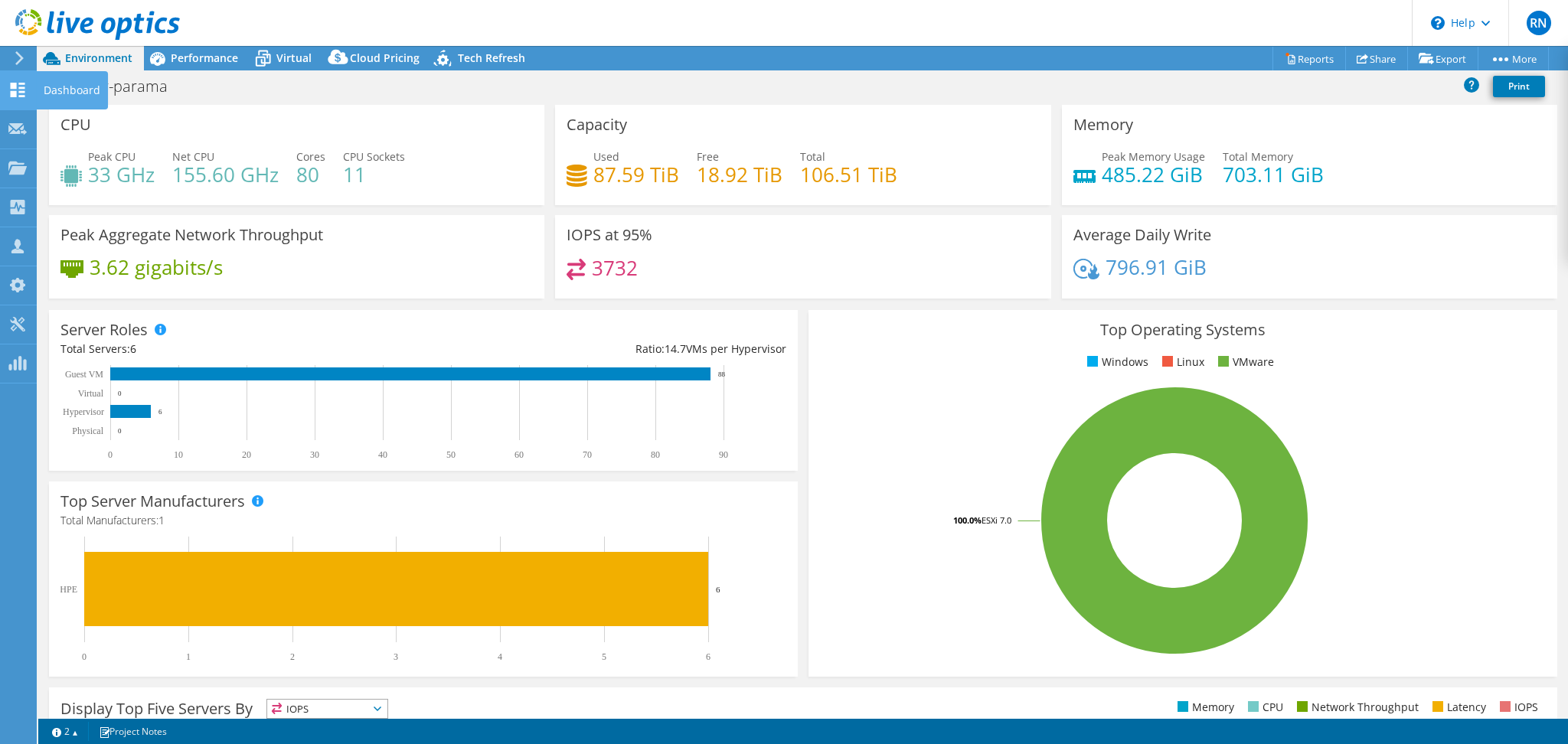
click at [26, 82] on icon at bounding box center [17, 89] width 19 height 15
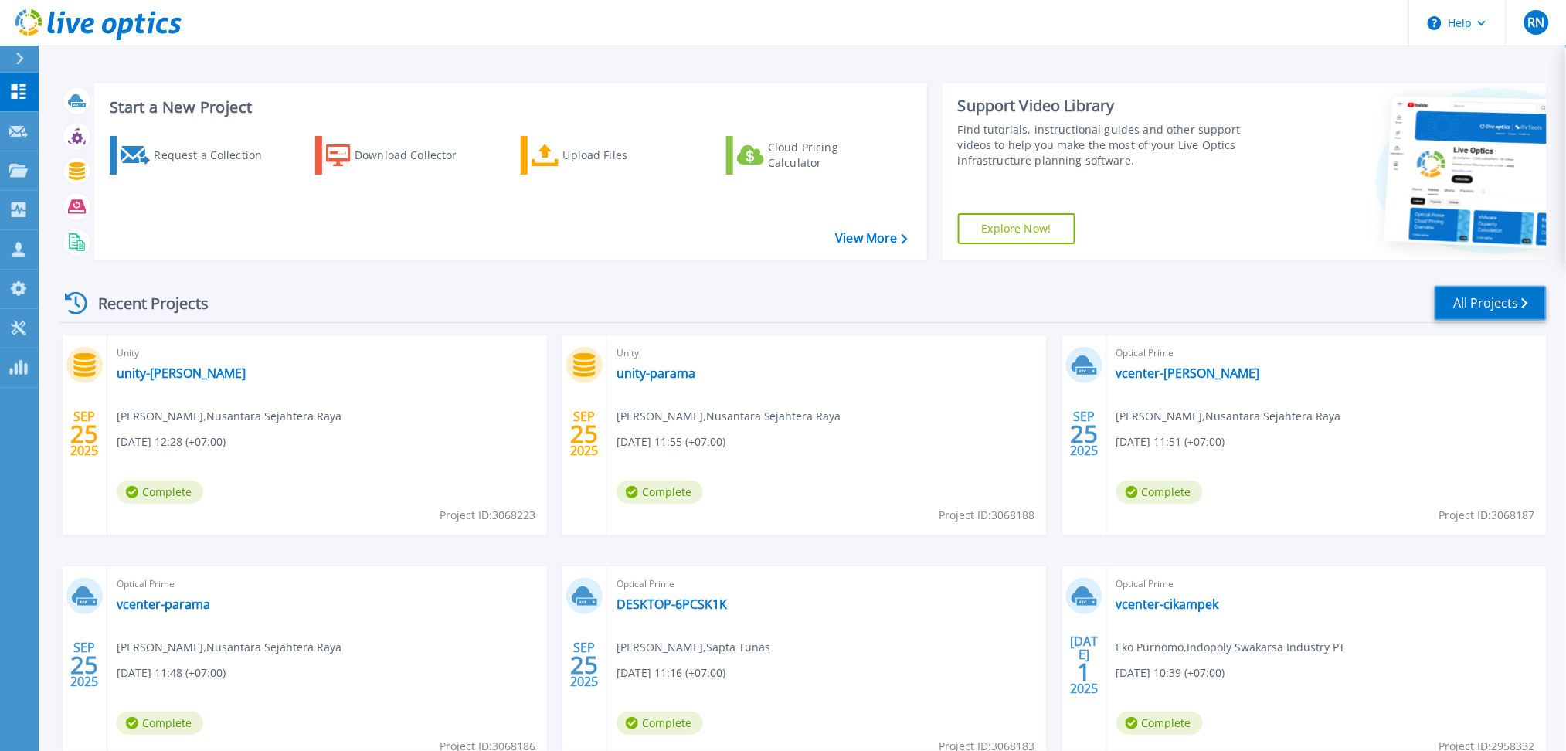
click at [1518, 301] on link "All Projects" at bounding box center [1491, 303] width 112 height 35
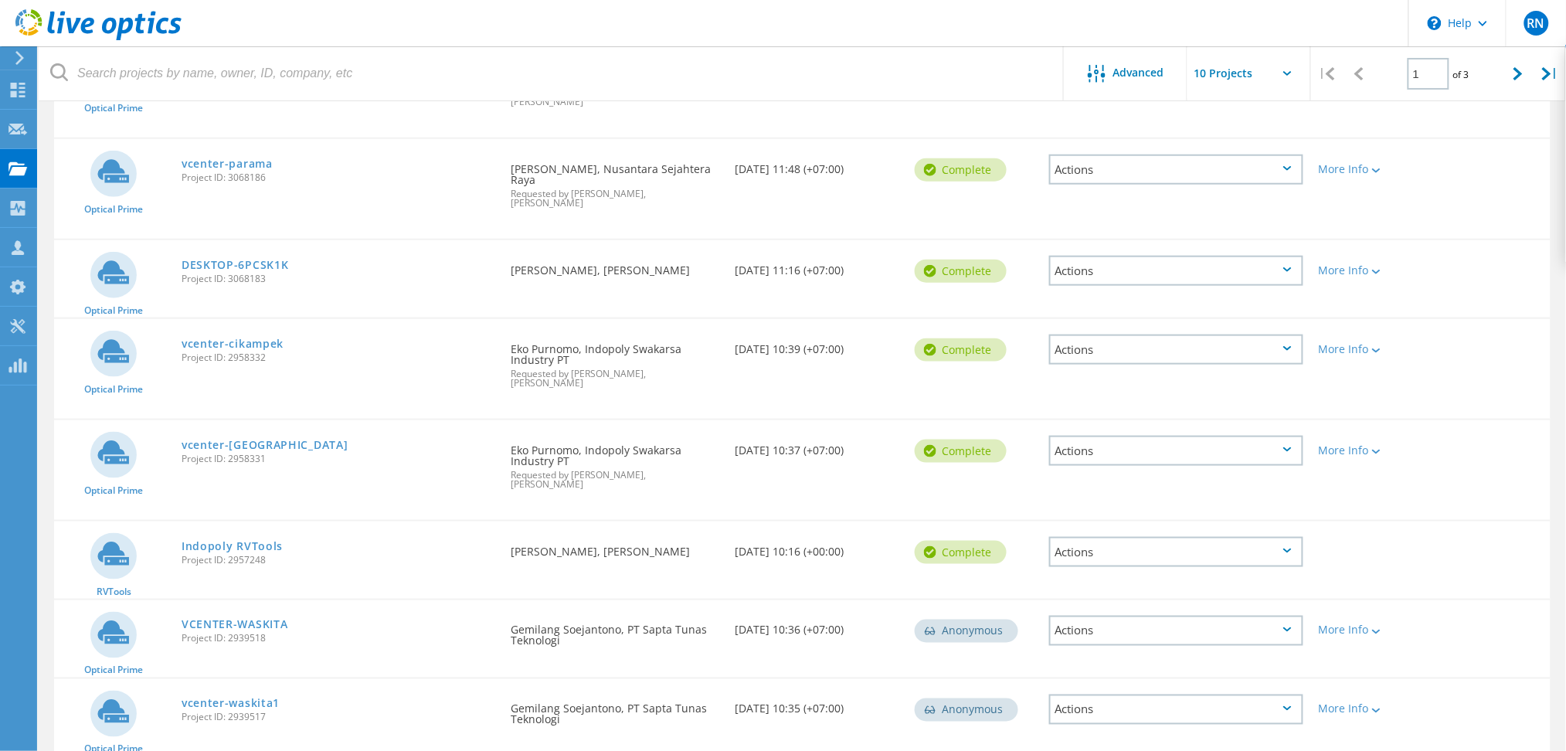
scroll to position [451, 0]
click at [1509, 68] on div at bounding box center [1519, 73] width 32 height 55
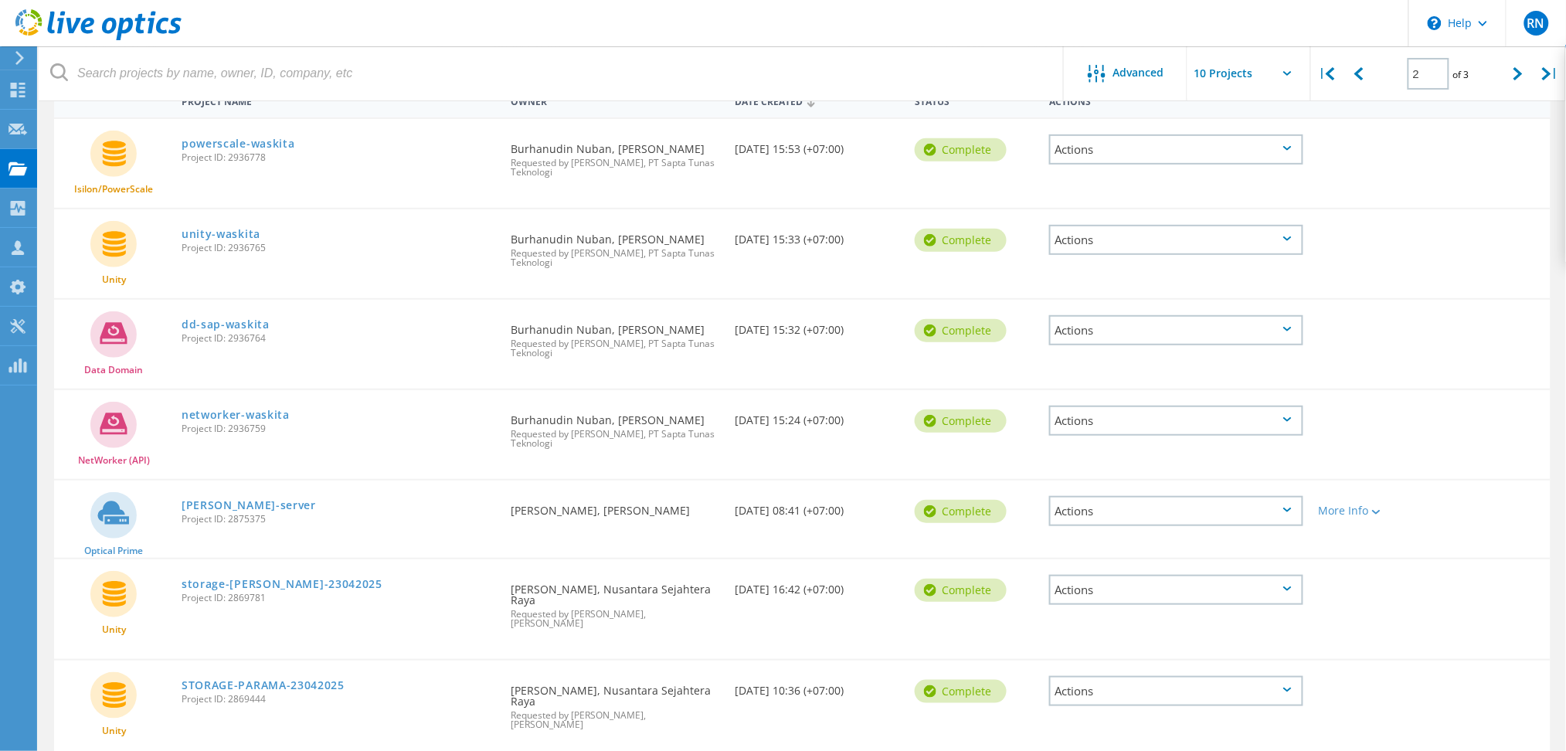
scroll to position [0, 0]
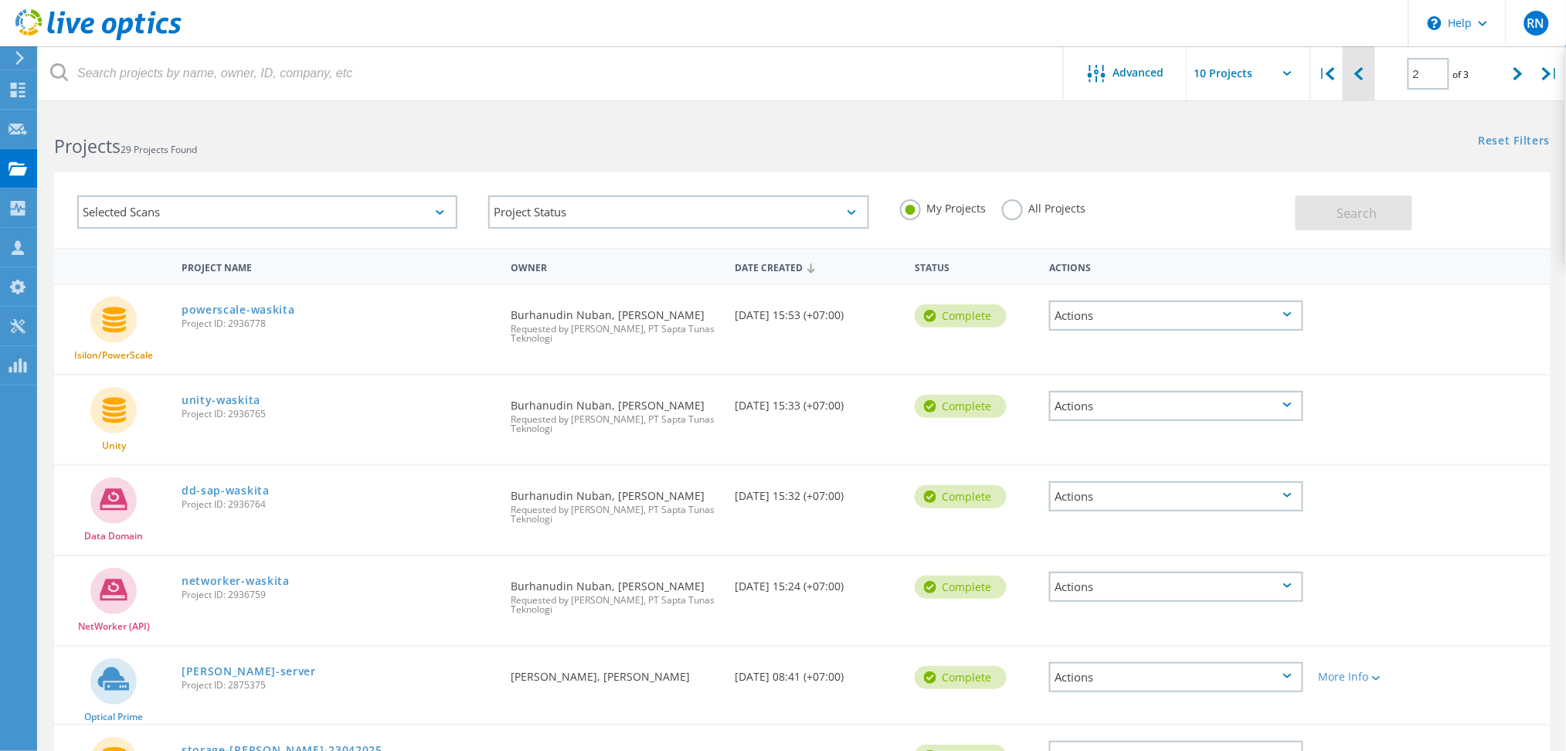
click at [1370, 91] on div at bounding box center [1359, 73] width 32 height 55
type input "1"
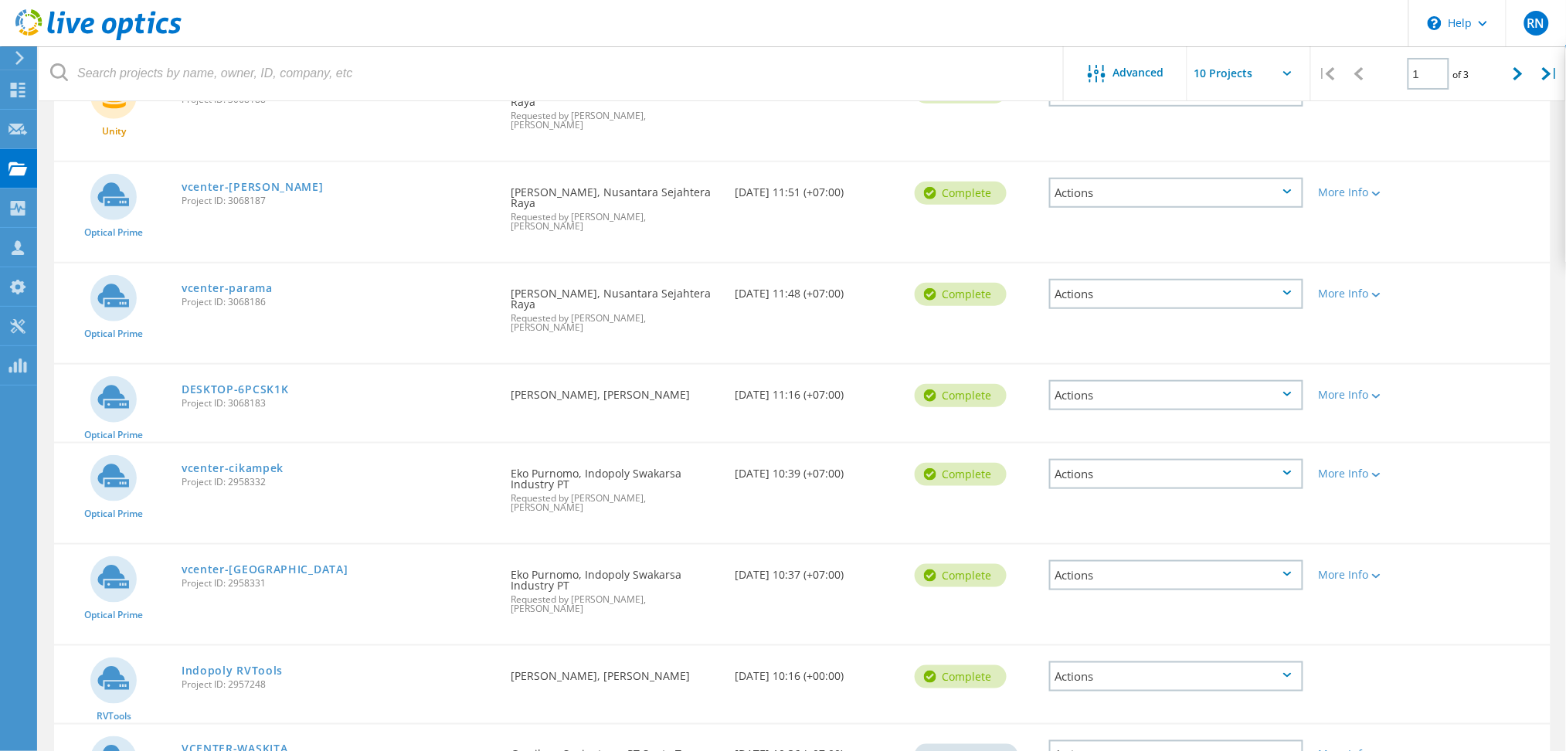
scroll to position [451, 0]
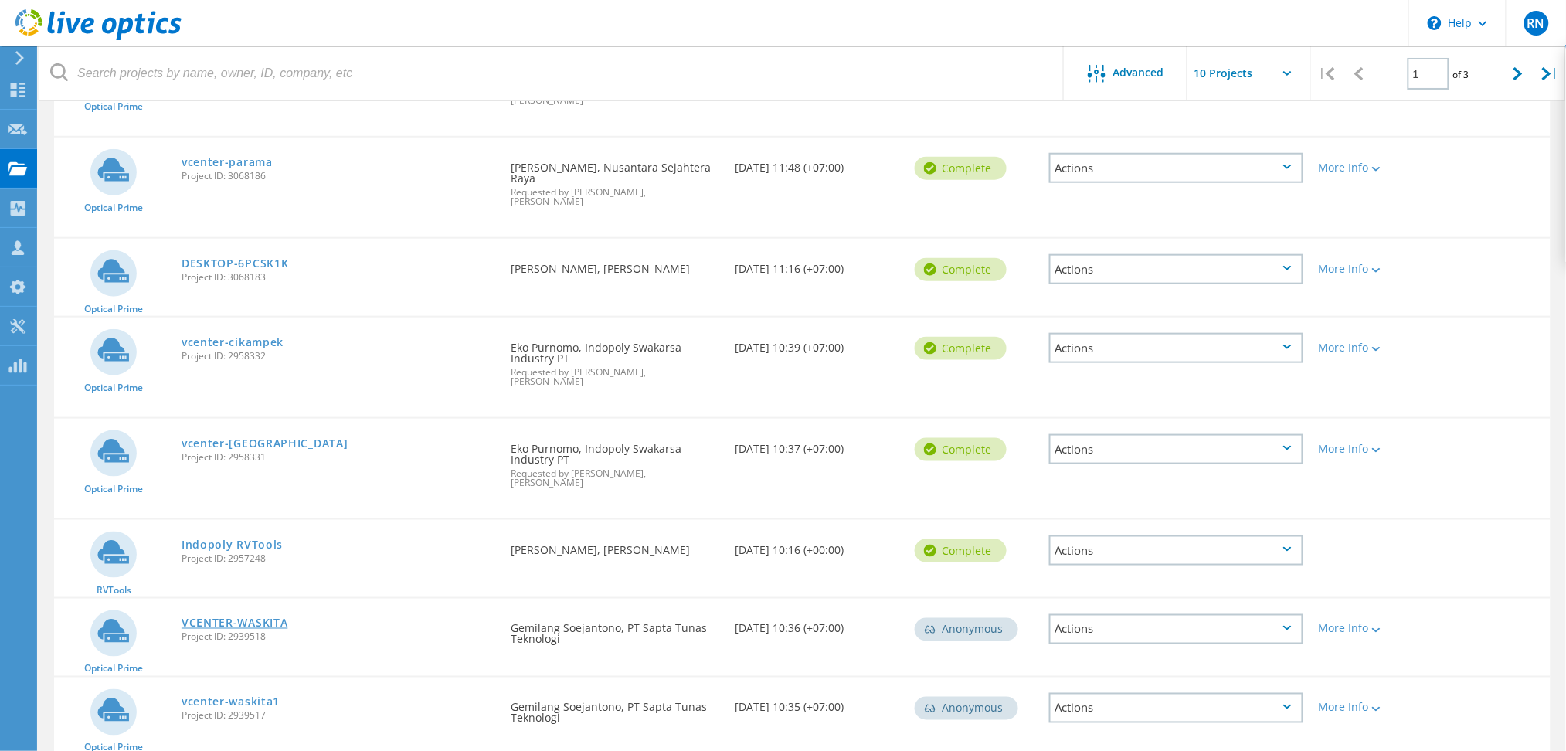
click at [231, 618] on link "VCENTER-WASKITA" at bounding box center [235, 623] width 107 height 11
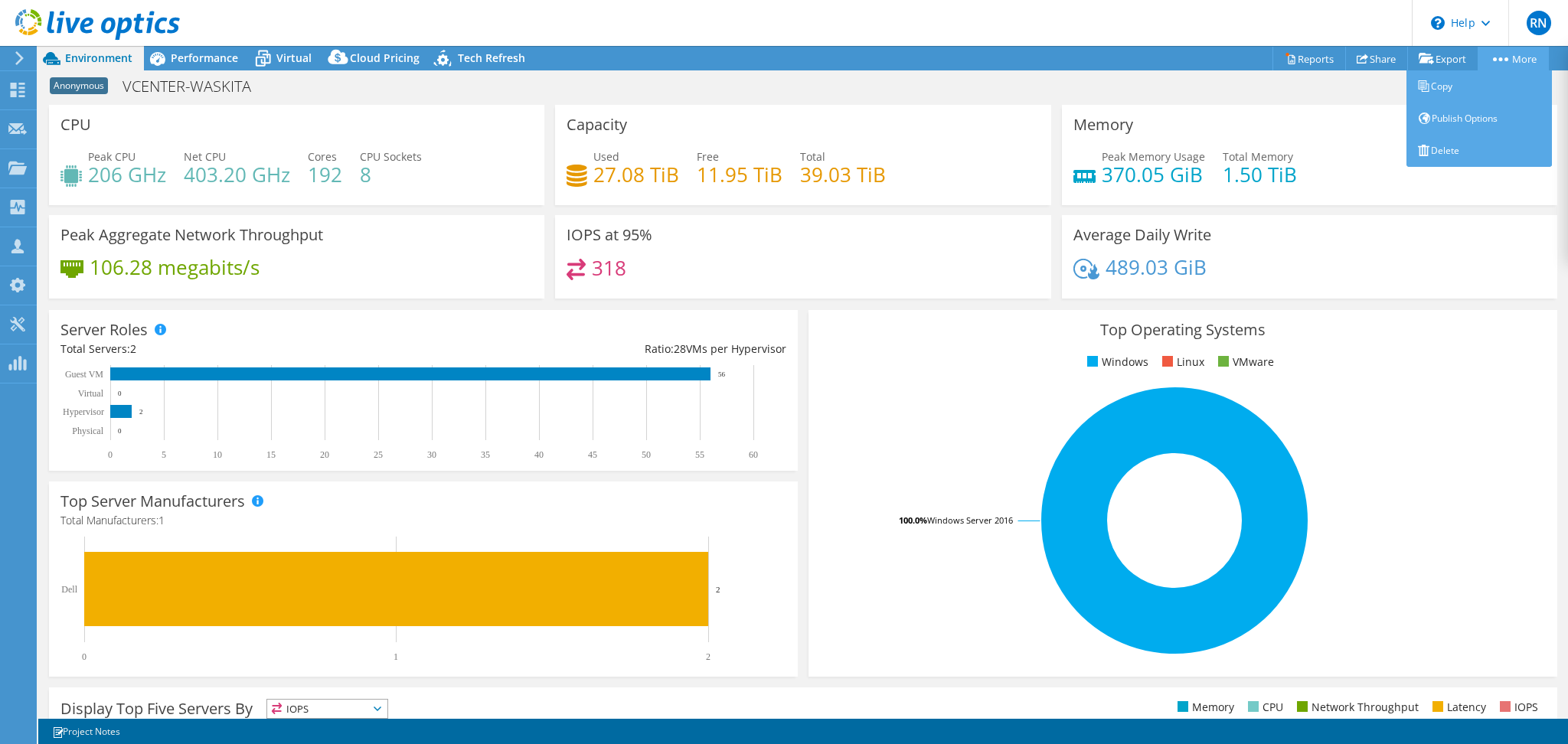
click at [1509, 55] on link "More" at bounding box center [1513, 58] width 71 height 24
select select "USD"
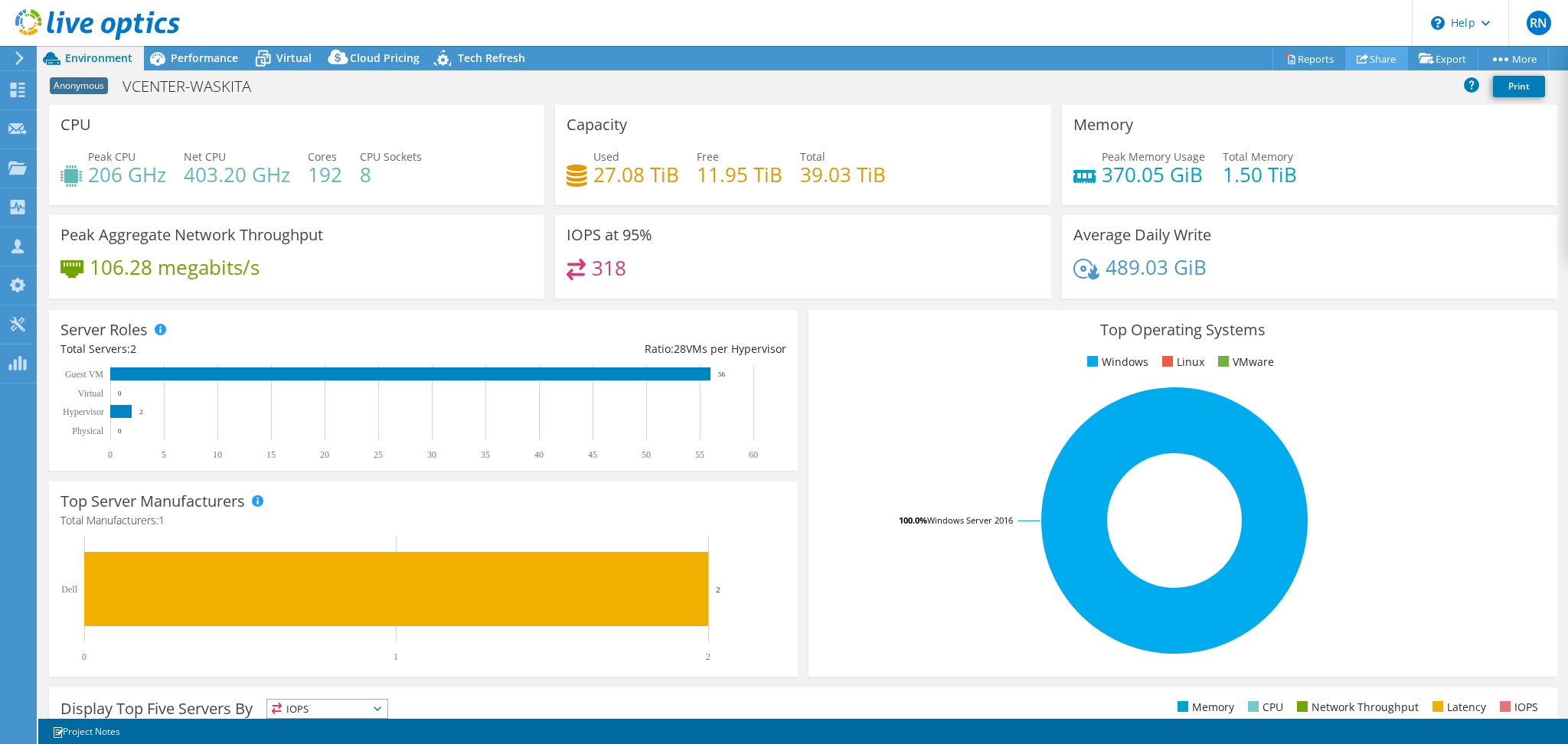
click at [1361, 56] on link "Share" at bounding box center [1376, 58] width 62 height 24
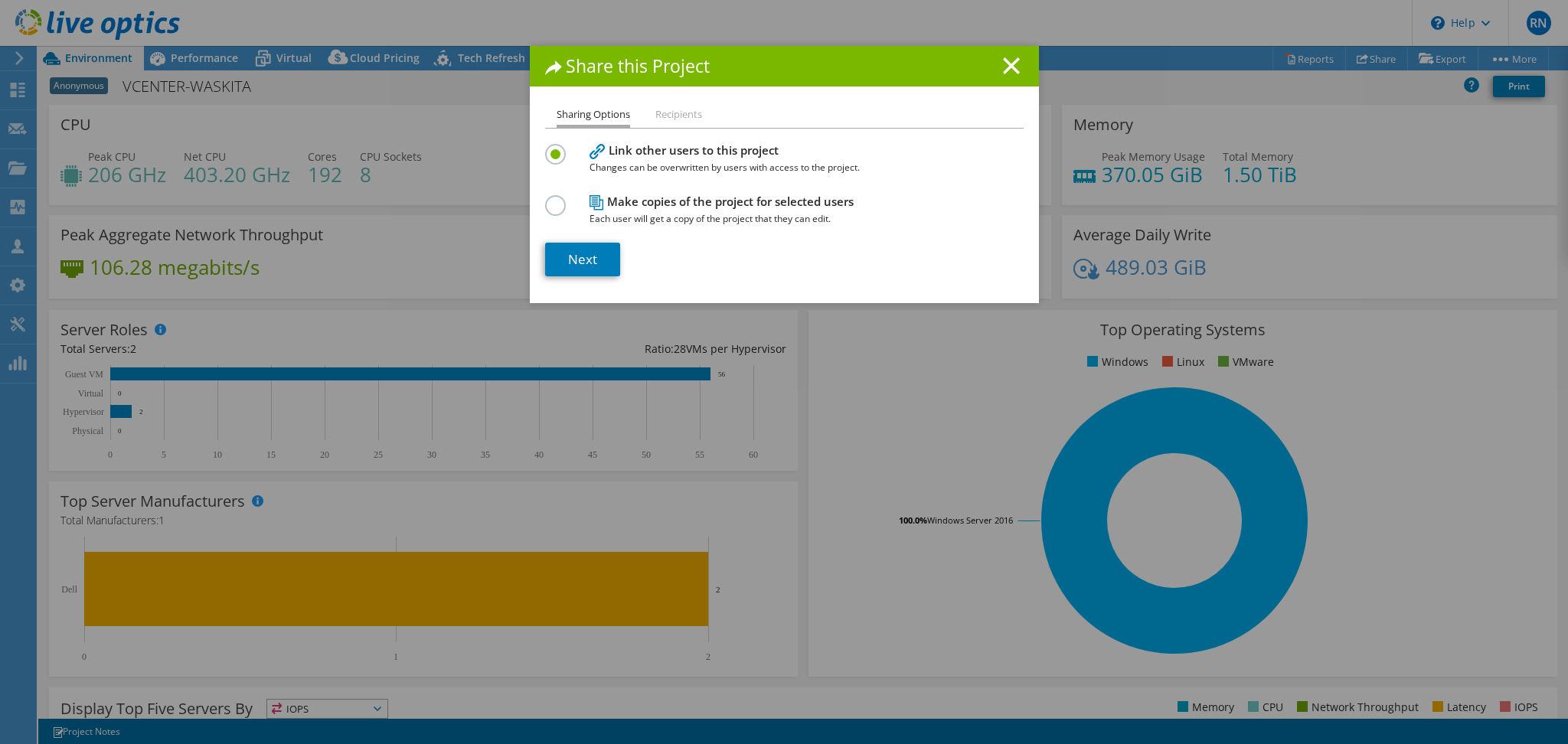
click at [550, 199] on label at bounding box center [558, 197] width 27 height 4
click at [0, 0] on input "radio" at bounding box center [0, 0] width 0 height 0
click at [591, 251] on link "Next" at bounding box center [583, 260] width 75 height 34
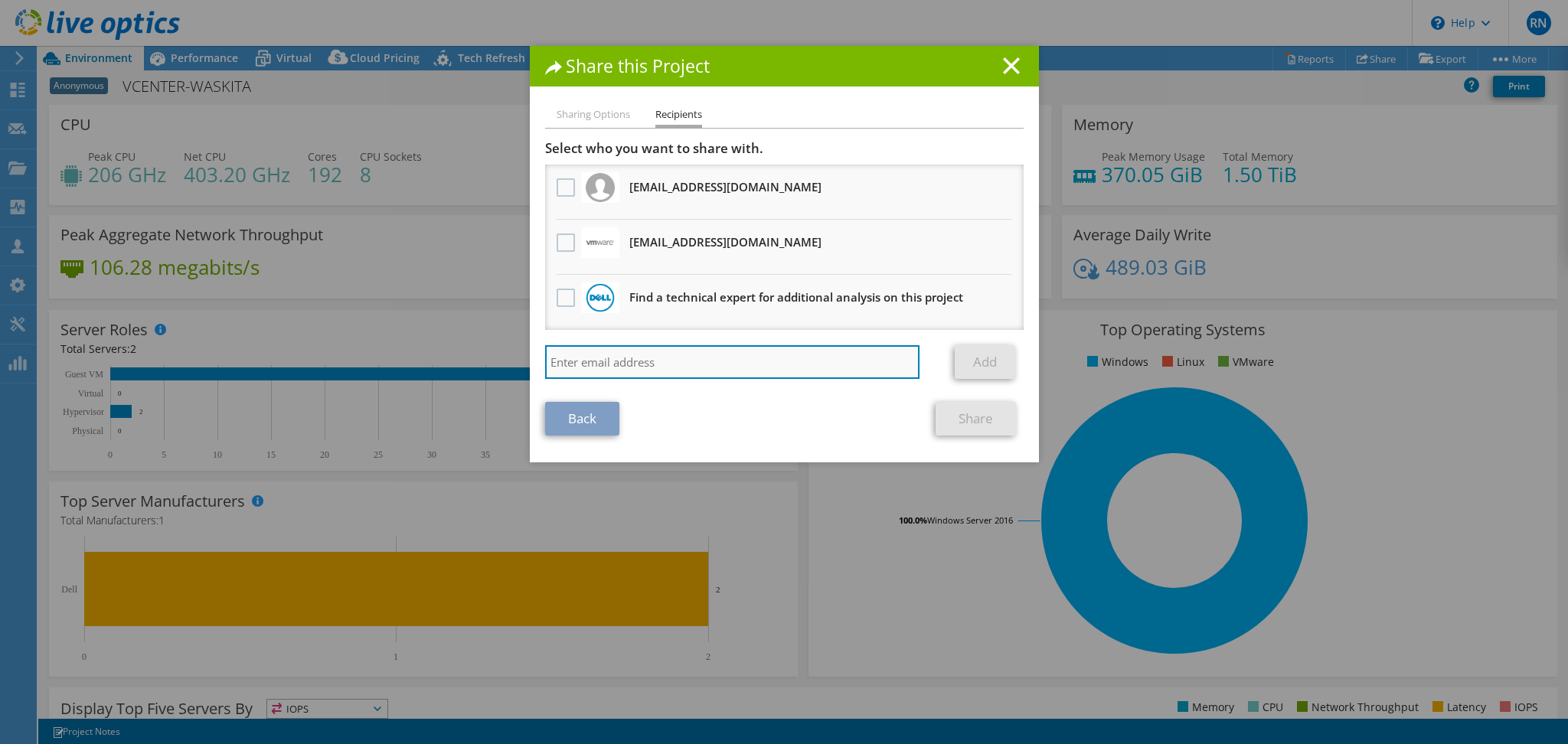
click at [648, 358] on input "search" at bounding box center [732, 362] width 376 height 34
paste input "[EMAIL_ADDRESS][DOMAIN_NAME]"
type input "[EMAIL_ADDRESS][DOMAIN_NAME]"
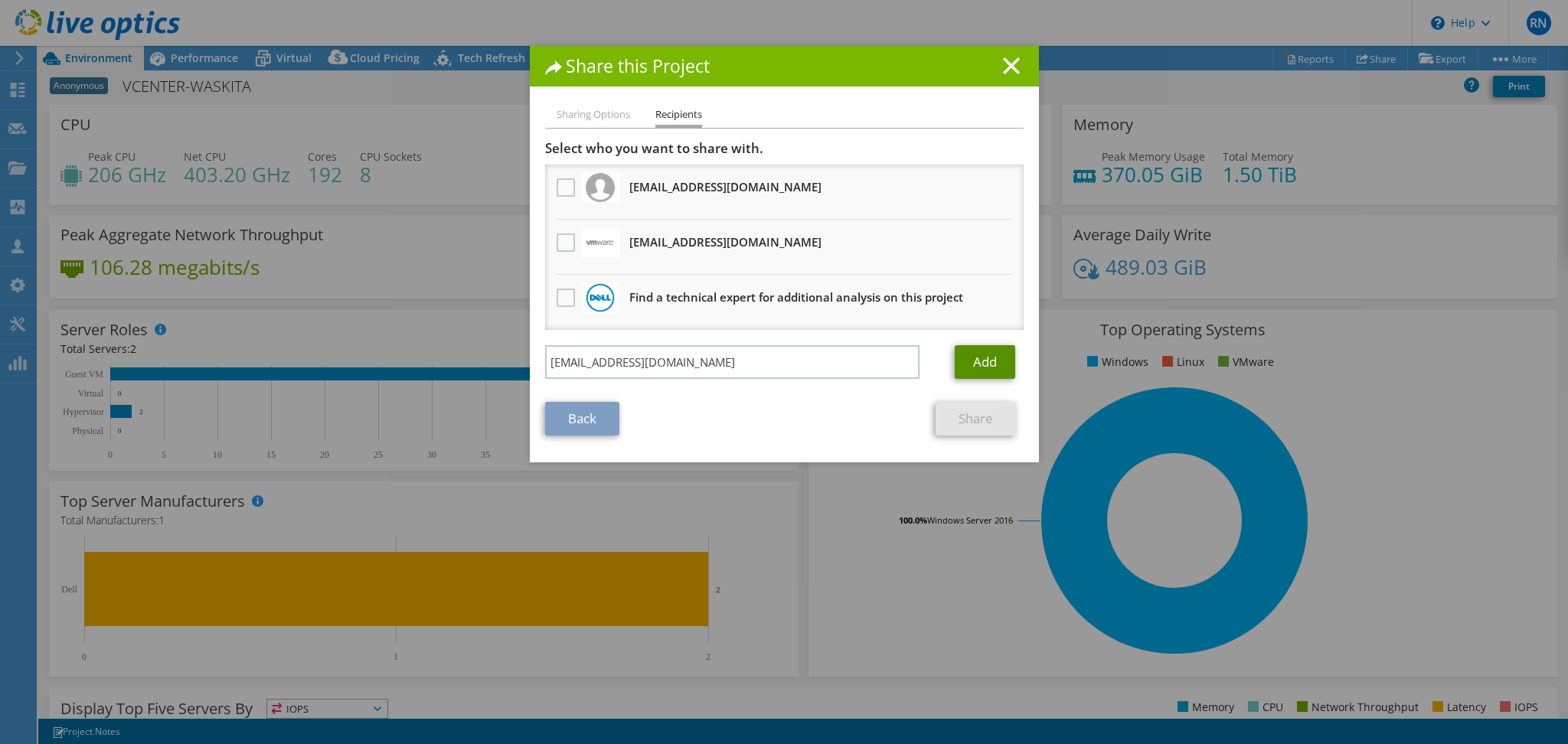
click at [989, 359] on link "Add" at bounding box center [984, 362] width 60 height 34
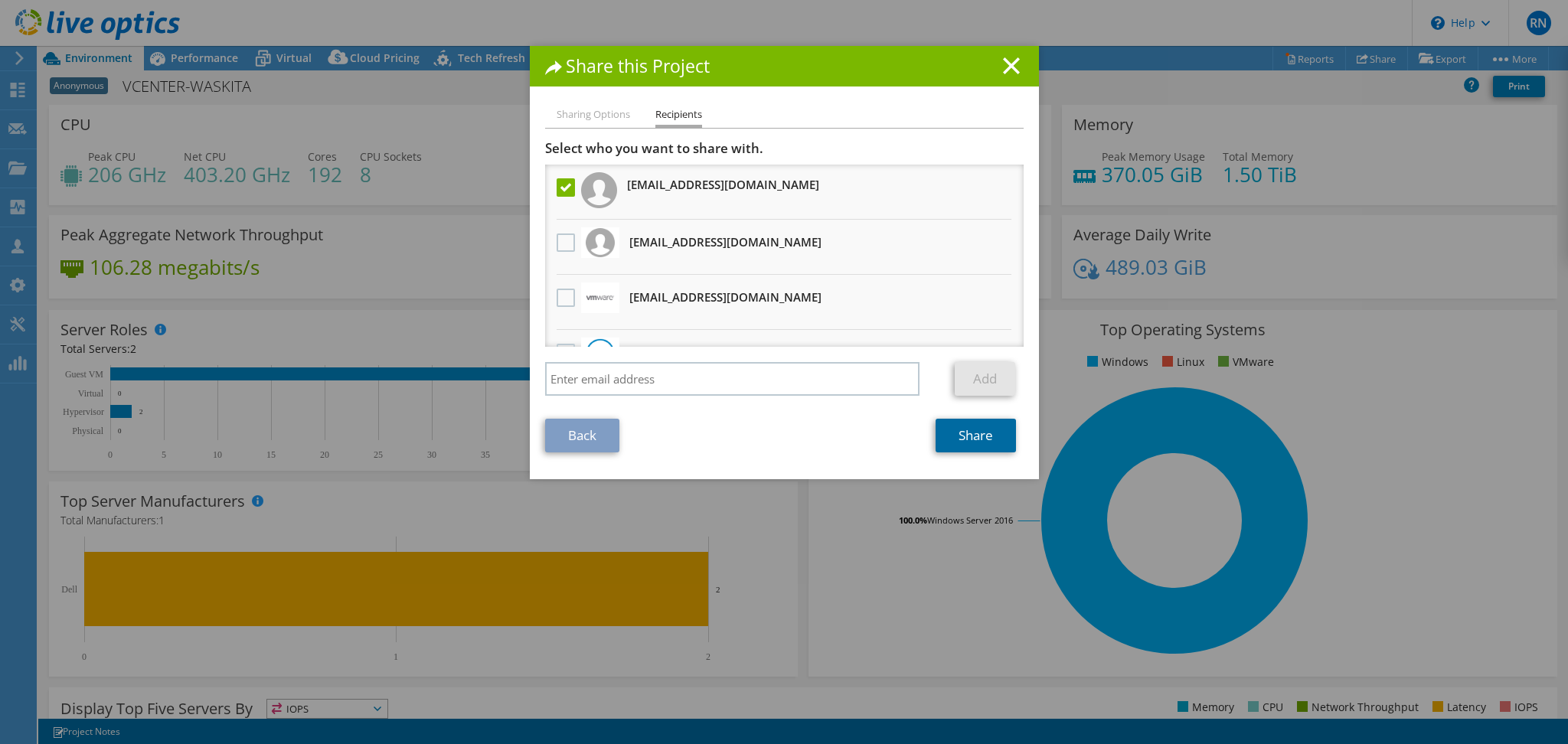
click at [990, 439] on link "Share" at bounding box center [975, 436] width 80 height 34
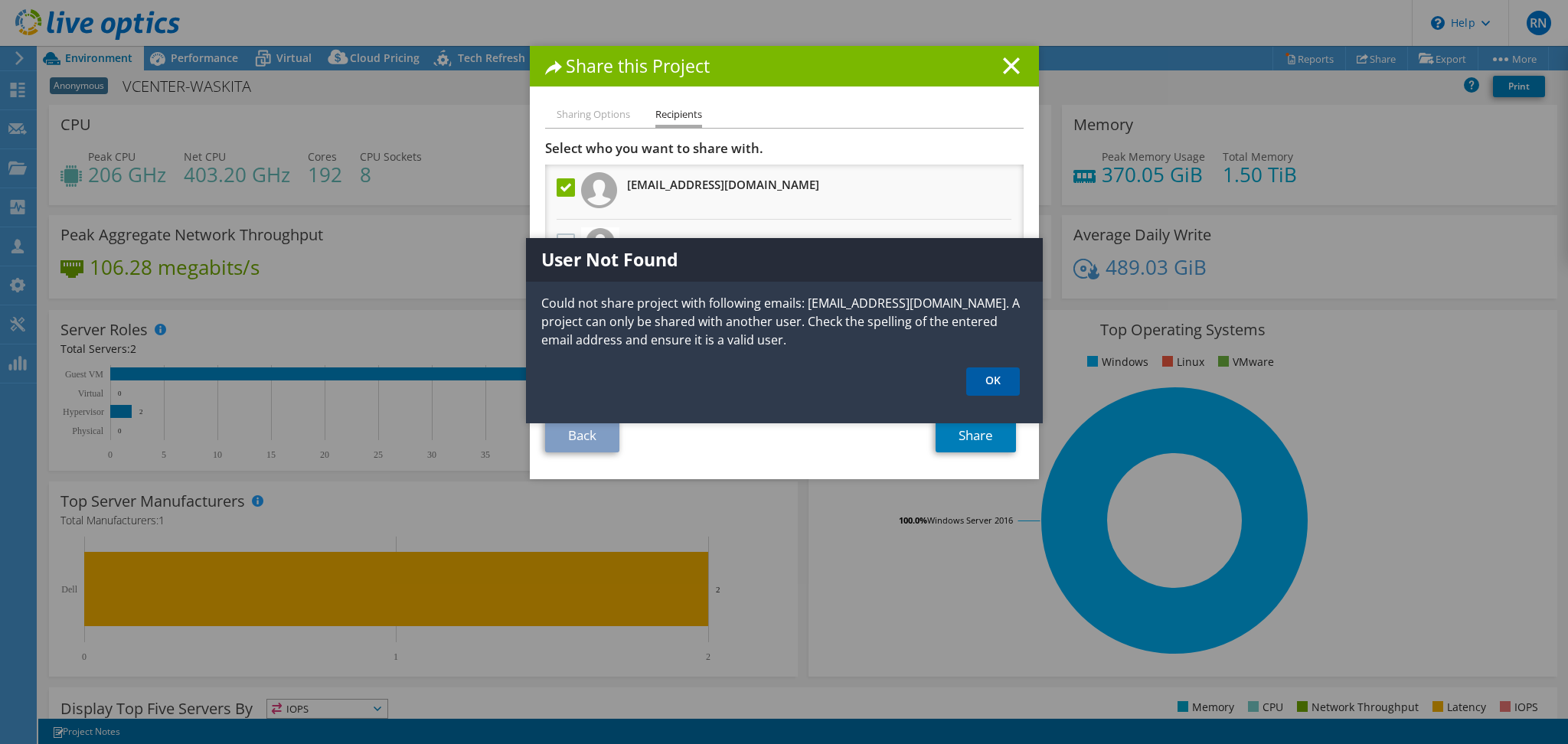
click at [998, 378] on link "OK" at bounding box center [993, 381] width 54 height 29
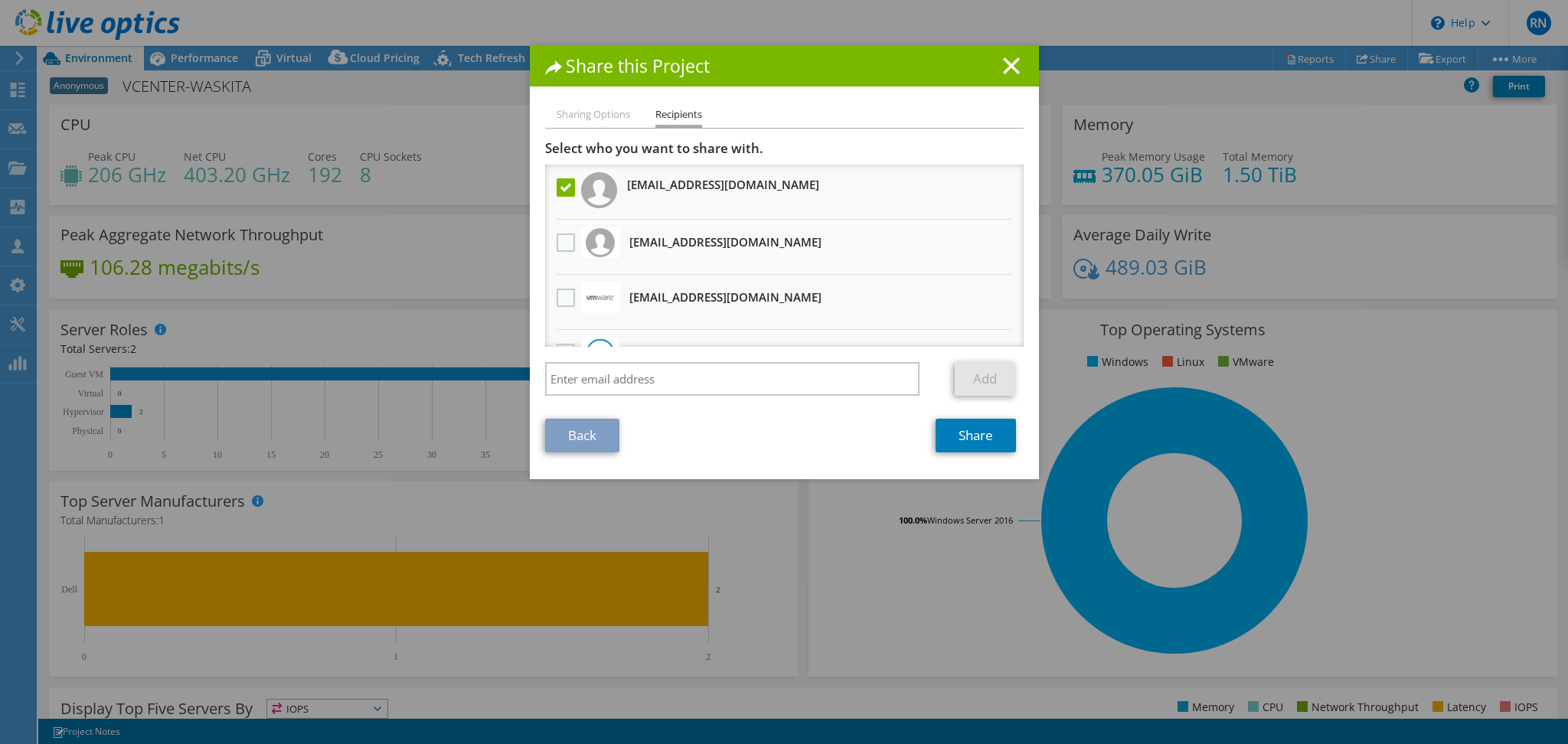
click at [557, 187] on label at bounding box center [568, 187] width 22 height 19
click at [0, 0] on input "checkbox" at bounding box center [0, 0] width 0 height 0
click at [1003, 71] on icon at bounding box center [1011, 65] width 17 height 17
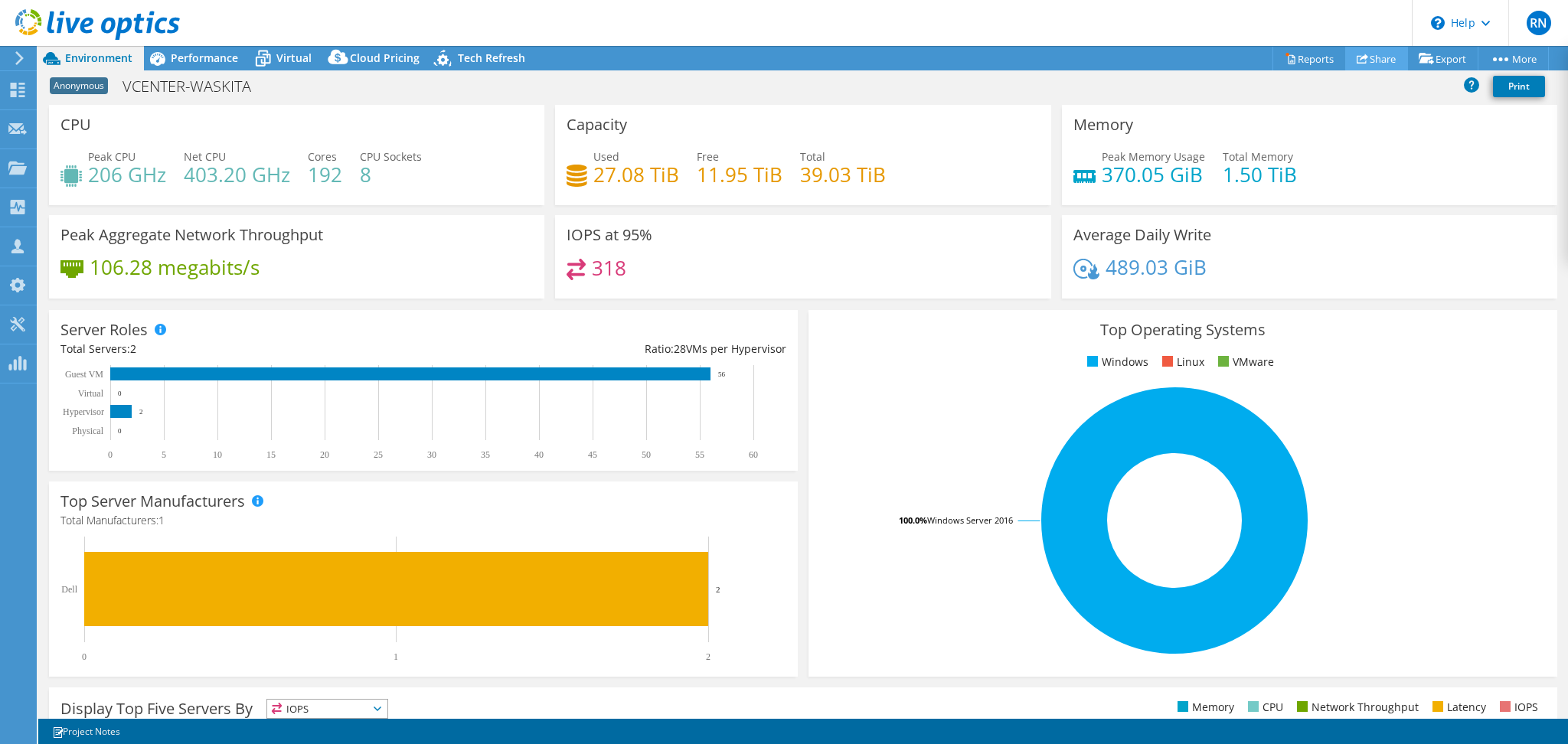
click at [1386, 59] on link "Share" at bounding box center [1376, 58] width 62 height 24
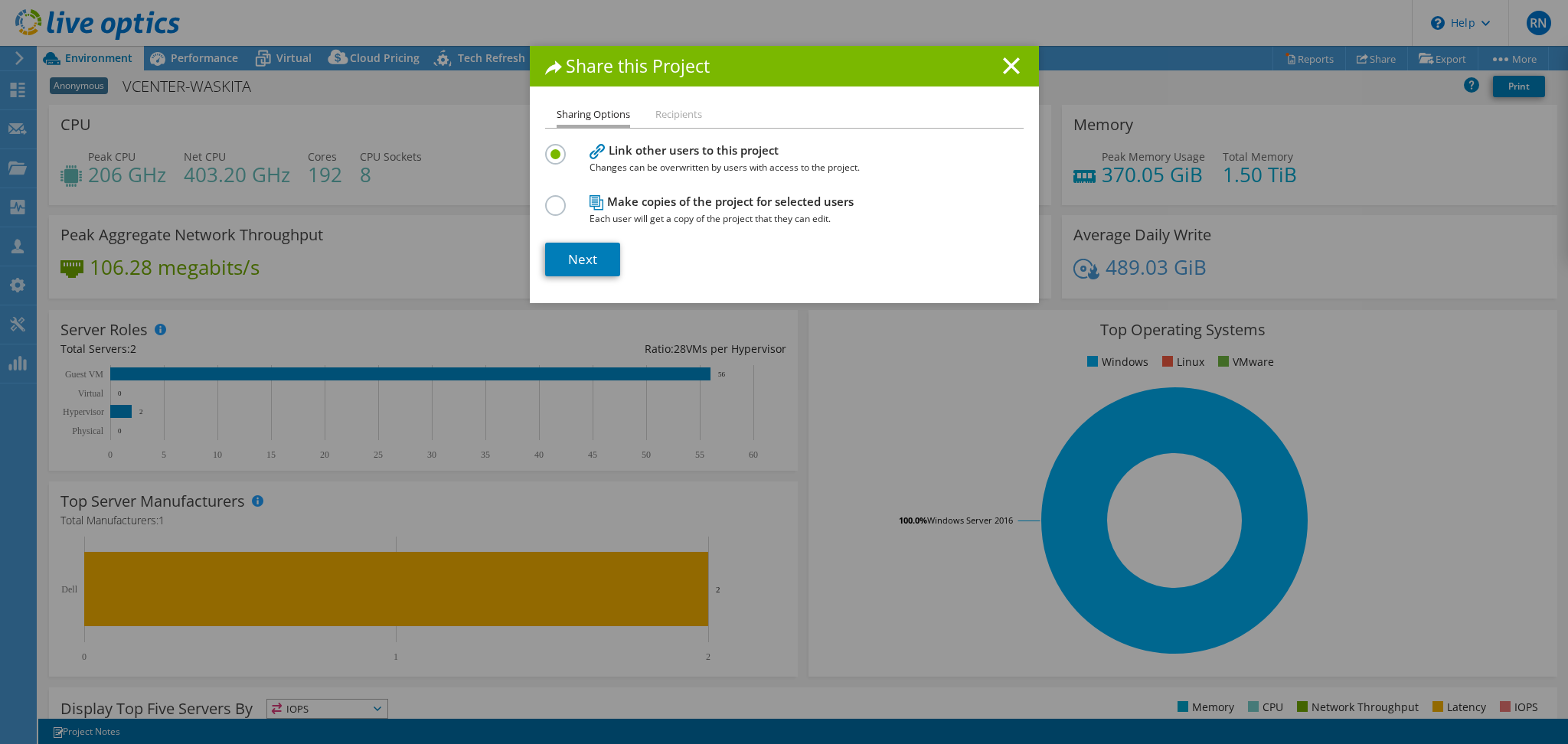
click at [1012, 72] on h1 "Share this Project" at bounding box center [784, 66] width 479 height 18
click at [1004, 67] on line at bounding box center [1011, 65] width 15 height 15
